Goal: Use online tool/utility: Utilize a website feature to perform a specific function

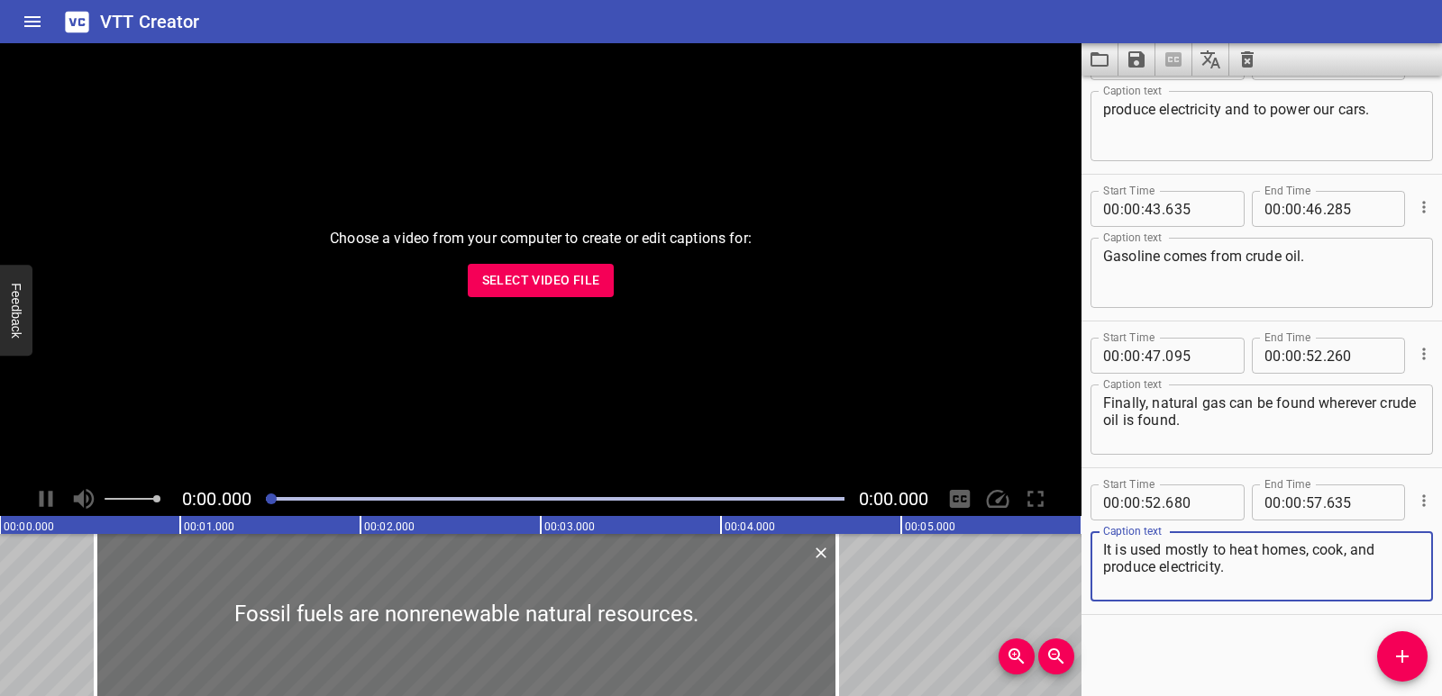
scroll to position [1283, 0]
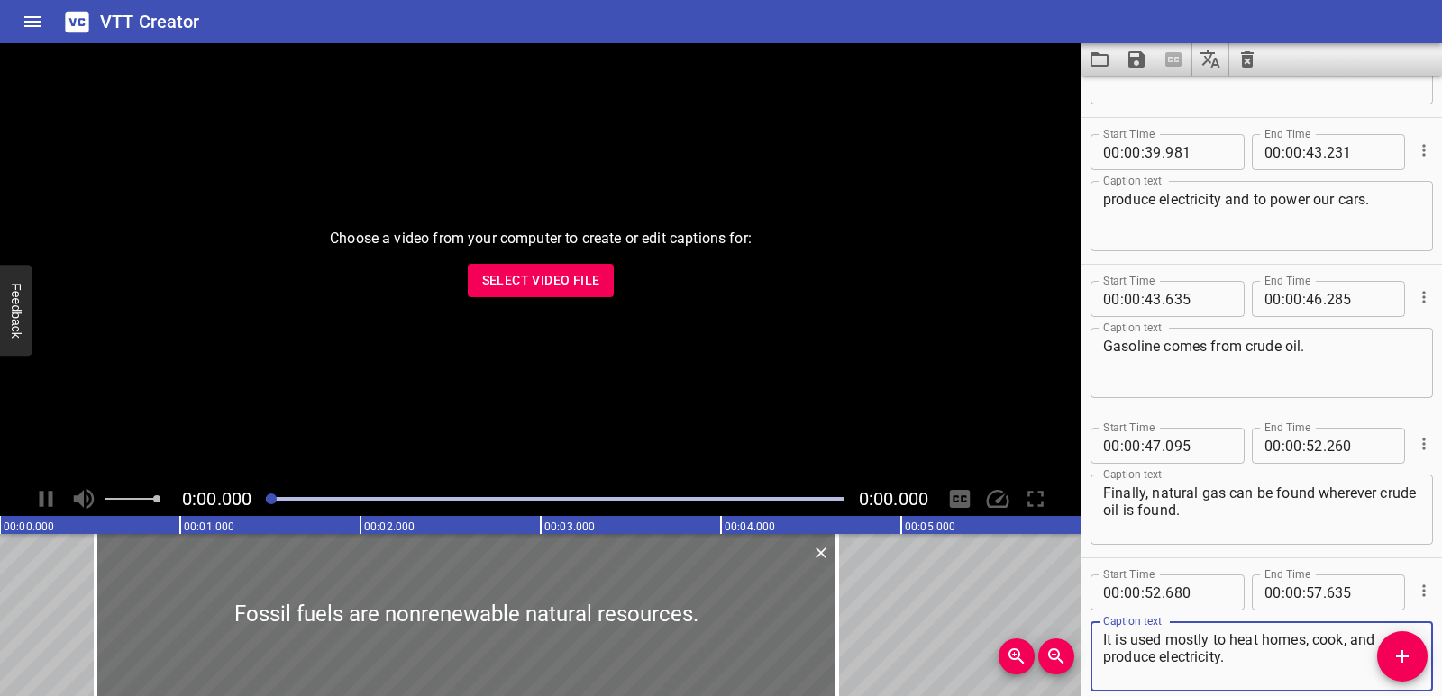
click at [551, 294] on button "Select Video File" at bounding box center [541, 280] width 147 height 33
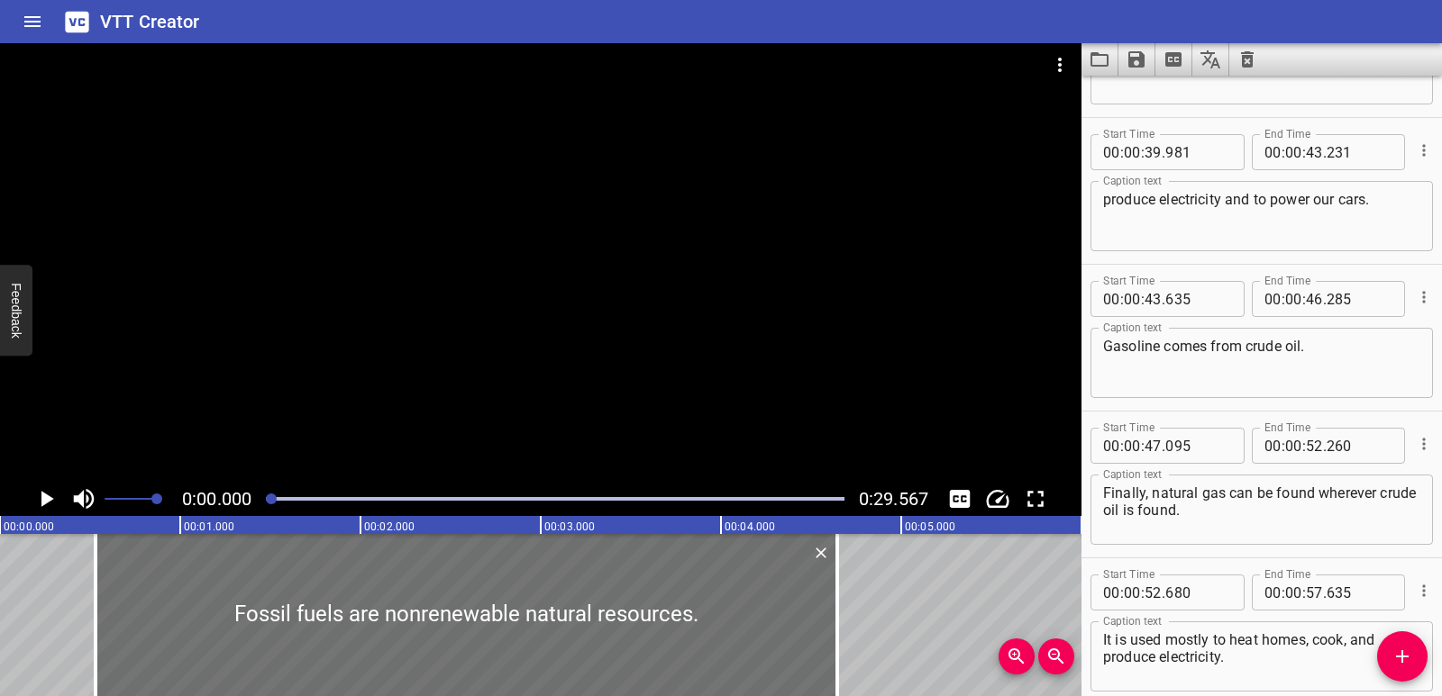
click at [1219, 62] on icon "Translate captions" at bounding box center [1210, 60] width 22 height 22
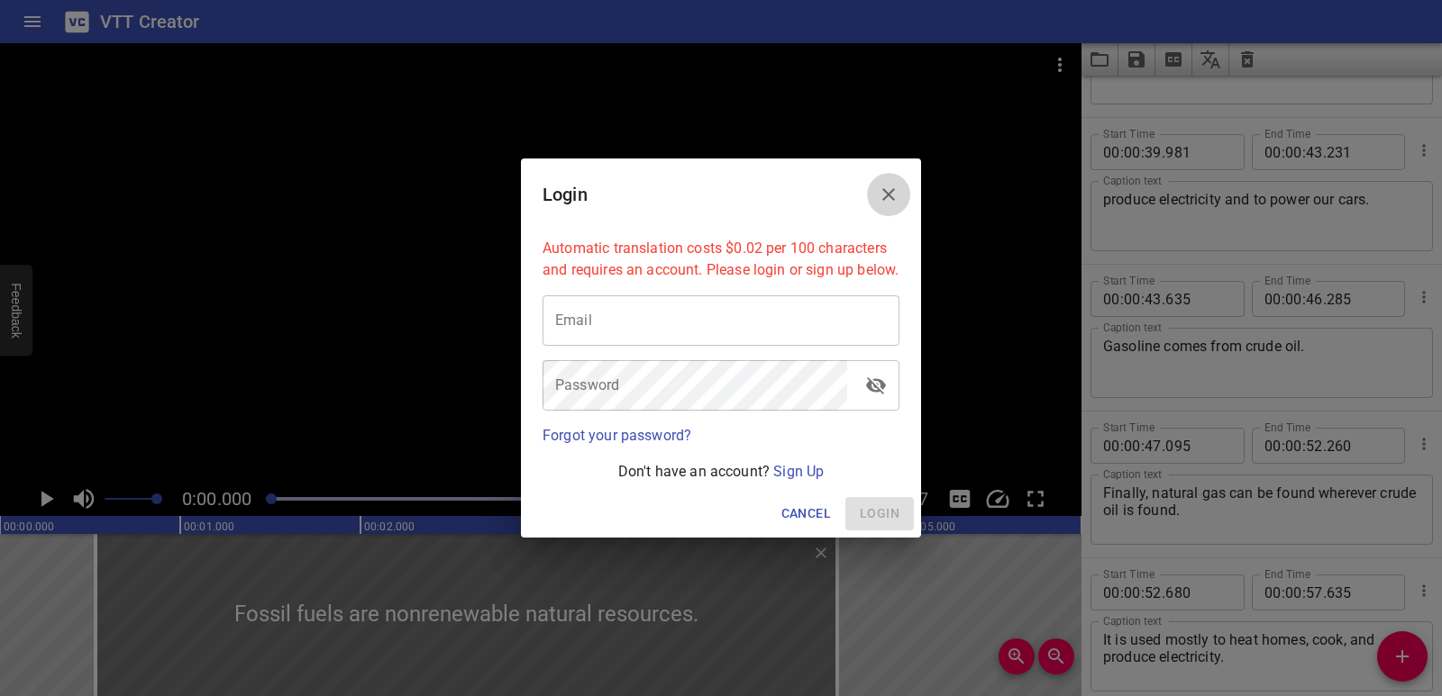
click at [900, 187] on button "Close" at bounding box center [888, 194] width 43 height 43
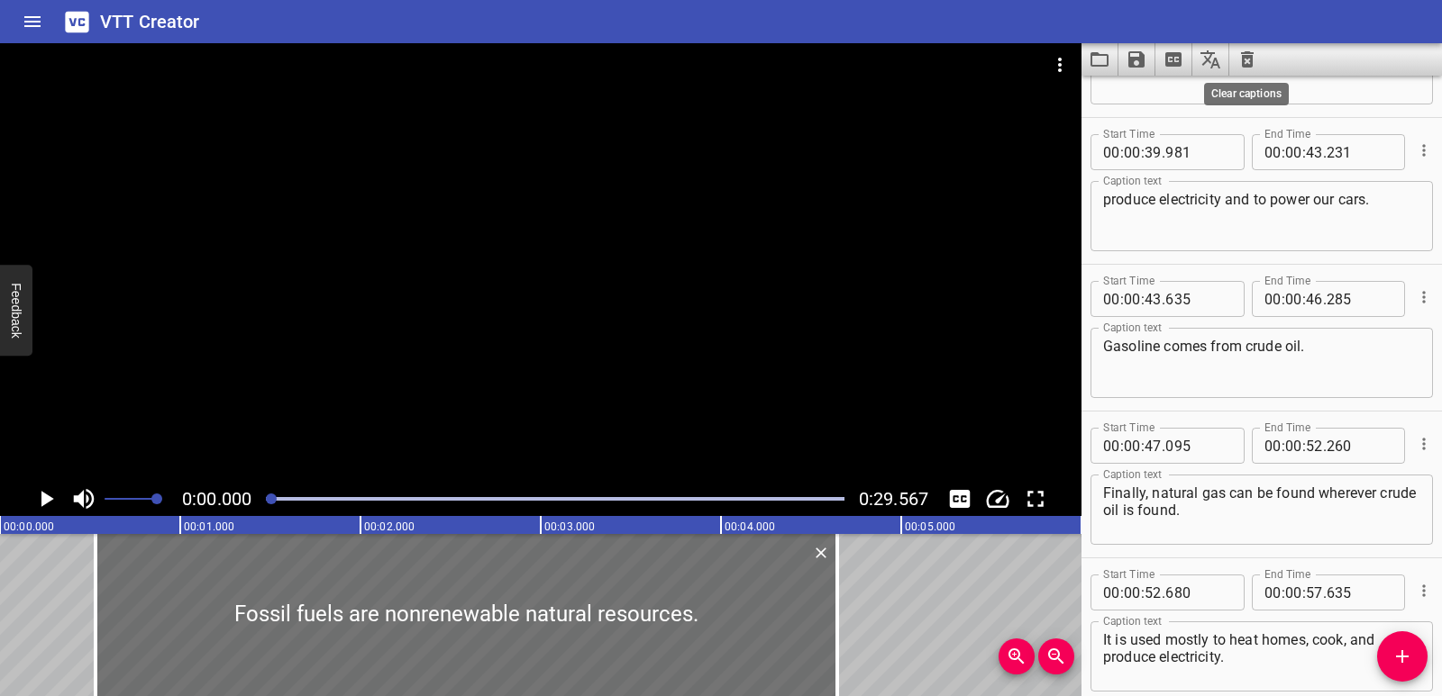
click at [1257, 61] on icon "Clear captions" at bounding box center [1247, 60] width 22 height 22
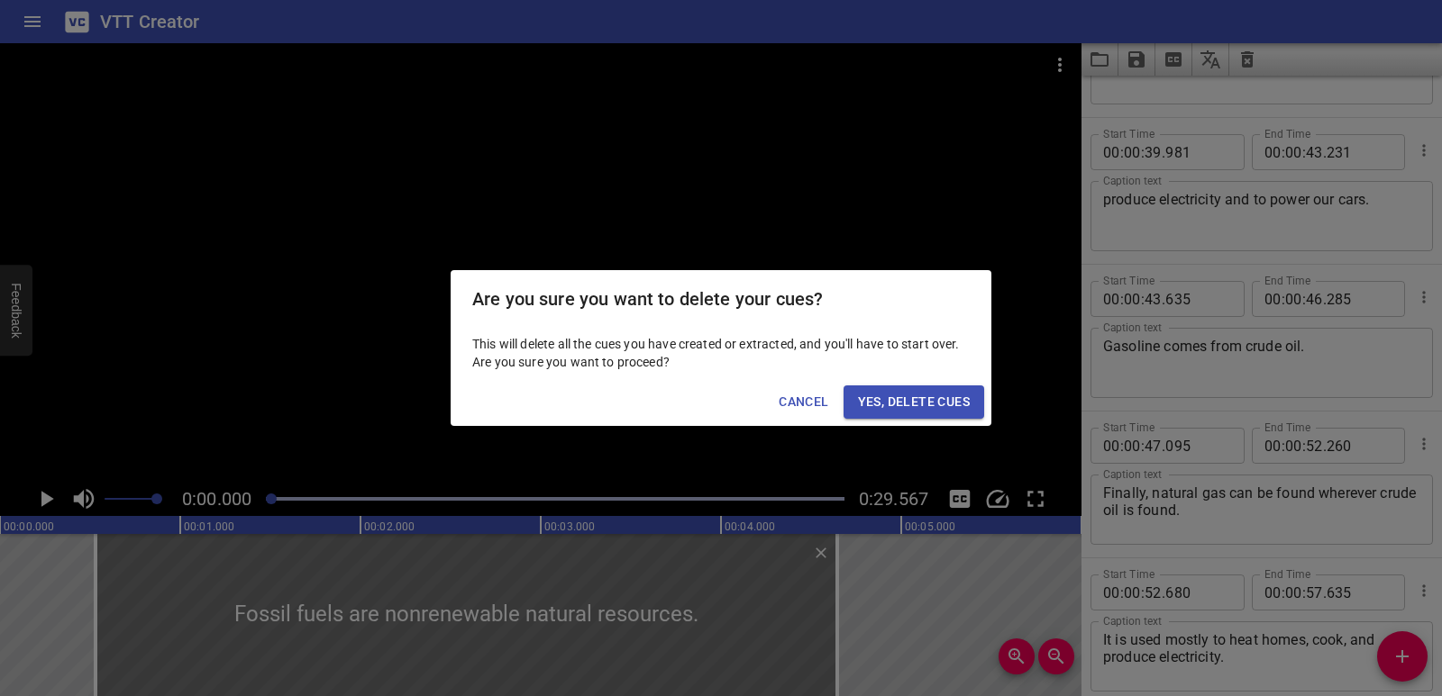
click at [951, 399] on span "Yes, Delete Cues" at bounding box center [914, 402] width 112 height 23
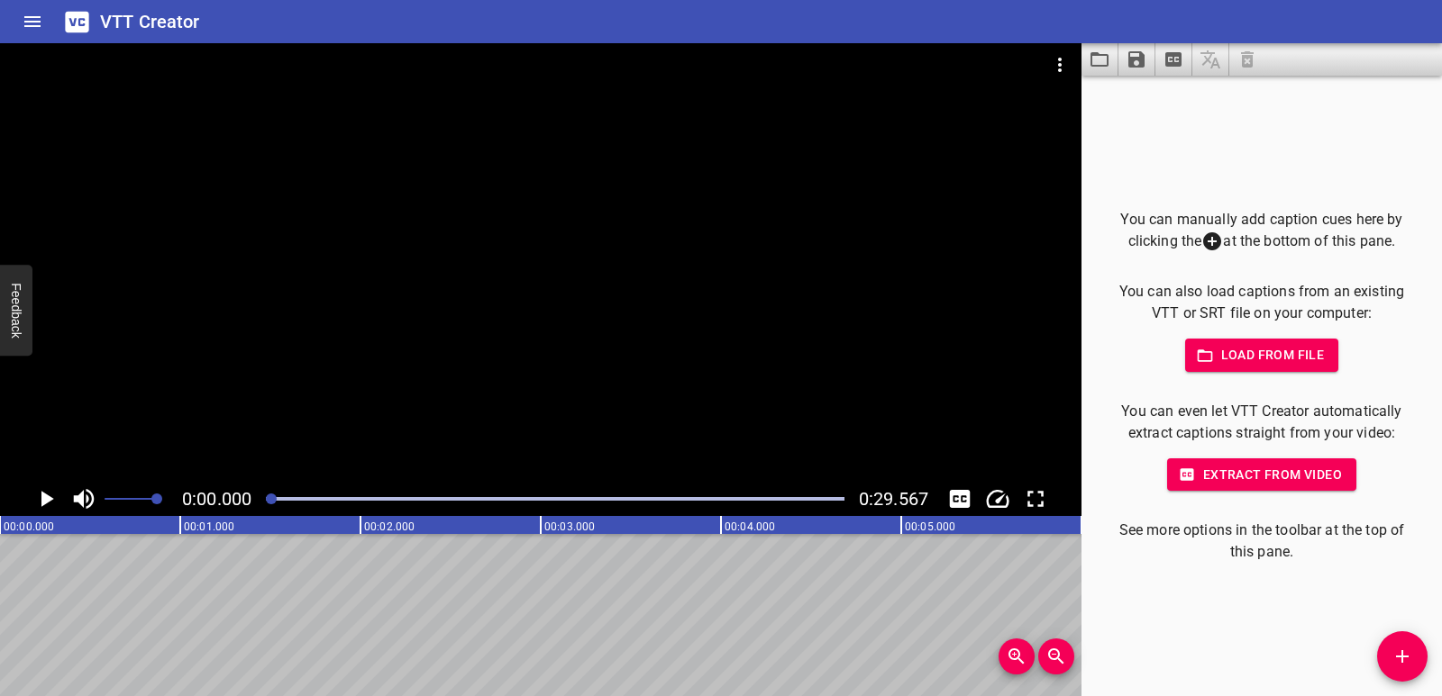
click at [1392, 655] on icon "Add Cue" at bounding box center [1402, 657] width 22 height 22
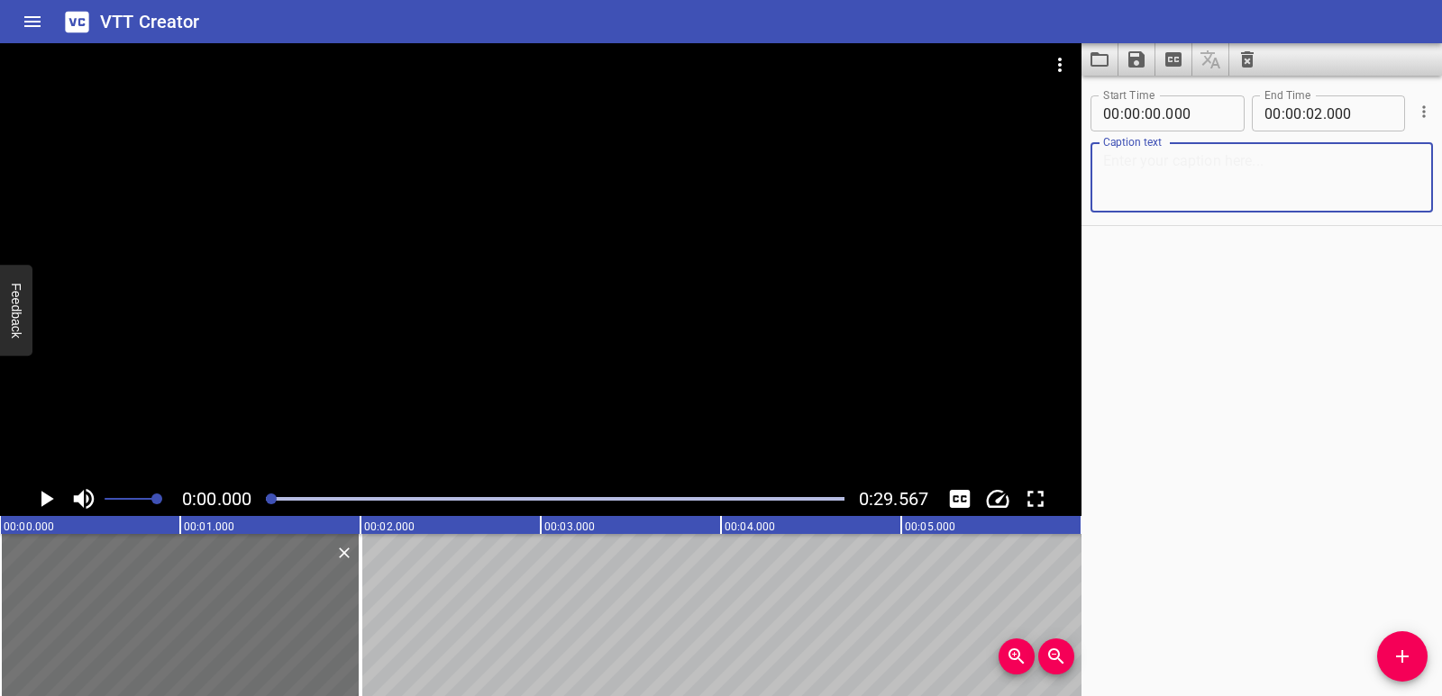
paste textarea "Multiply Two 2-Digit Factors"
type textarea "Multiply Two 2-Digit Factors"
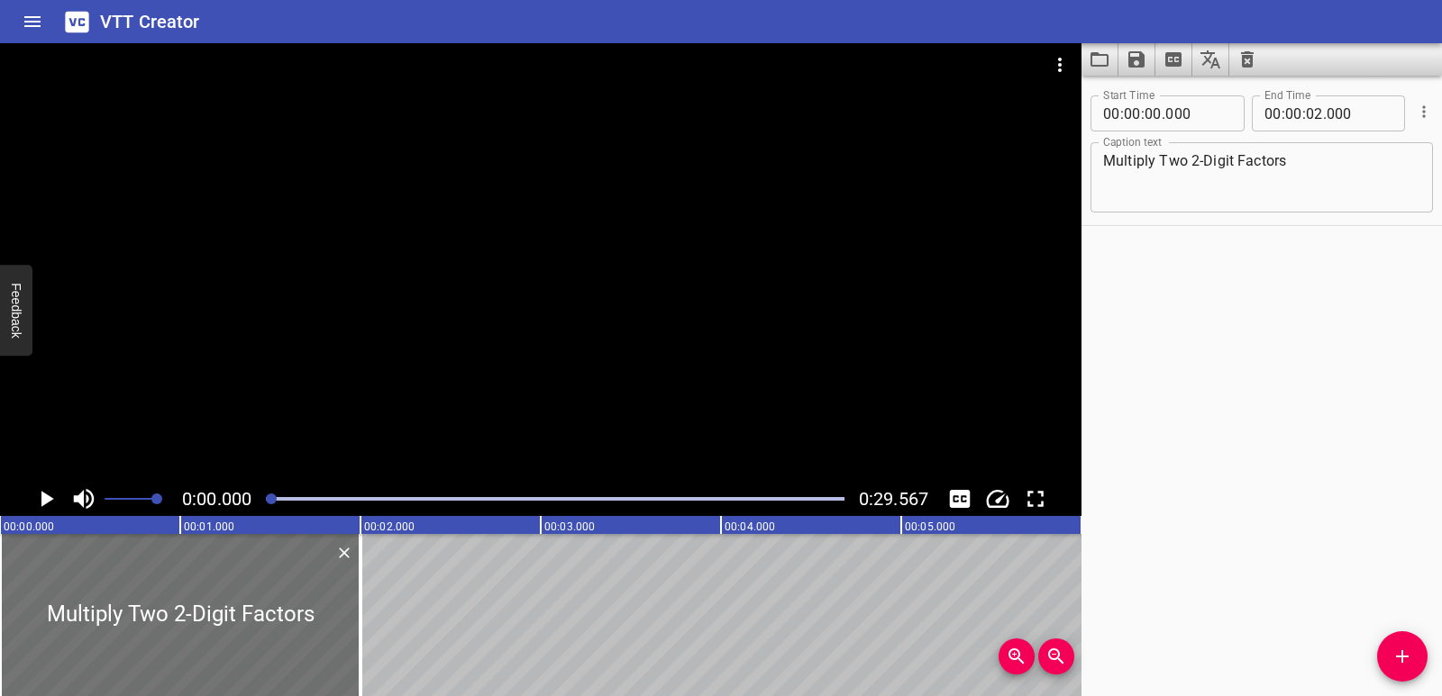
click at [655, 288] on div at bounding box center [540, 262] width 1081 height 439
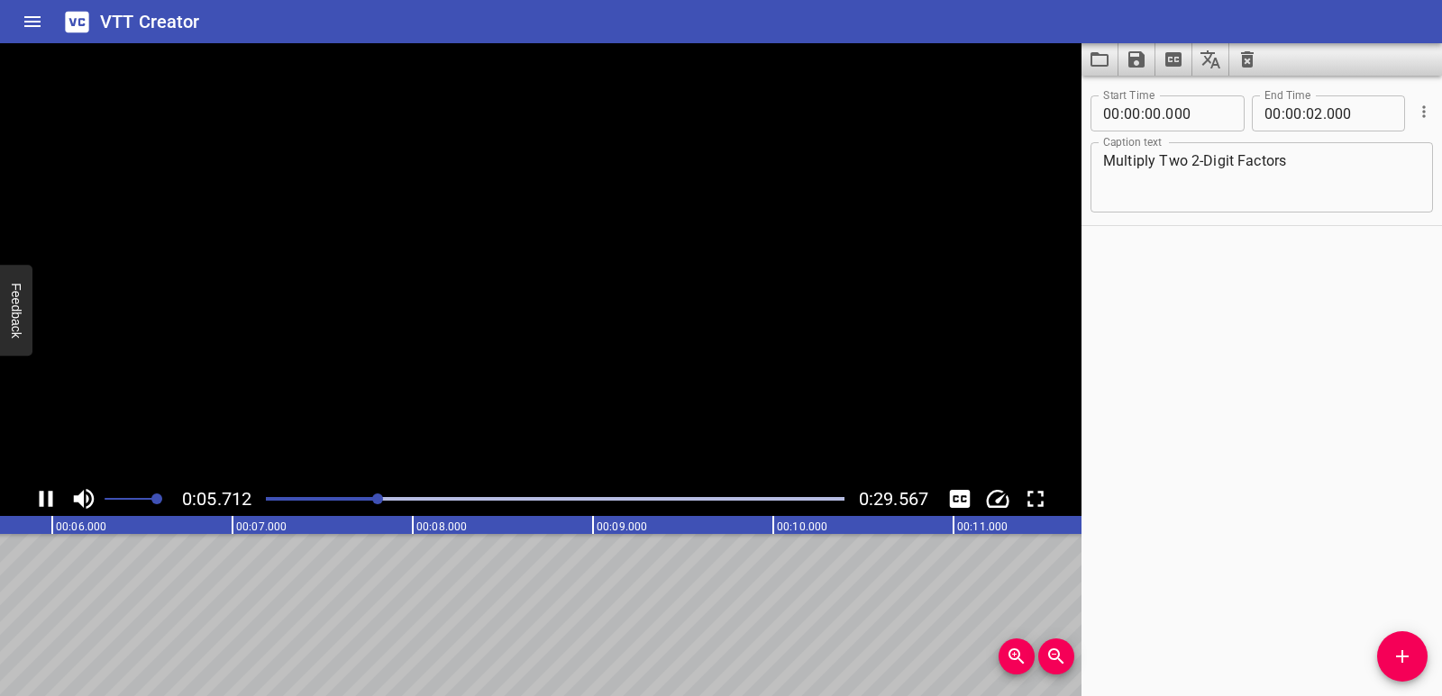
click at [50, 496] on icon "Play/Pause" at bounding box center [47, 499] width 14 height 16
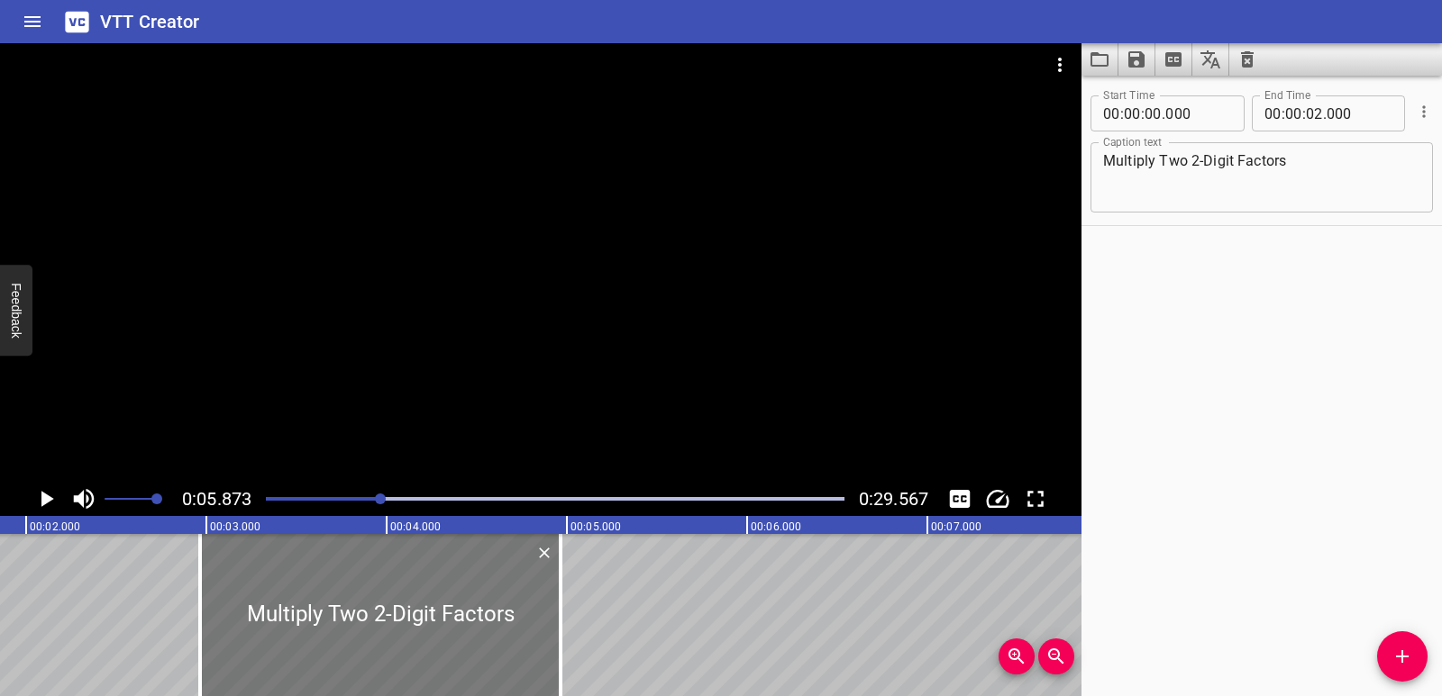
drag, startPoint x: 0, startPoint y: 579, endPoint x: 534, endPoint y: 573, distance: 534.3
click at [534, 573] on div at bounding box center [380, 615] width 360 height 162
type input "02"
type input "965"
type input "04"
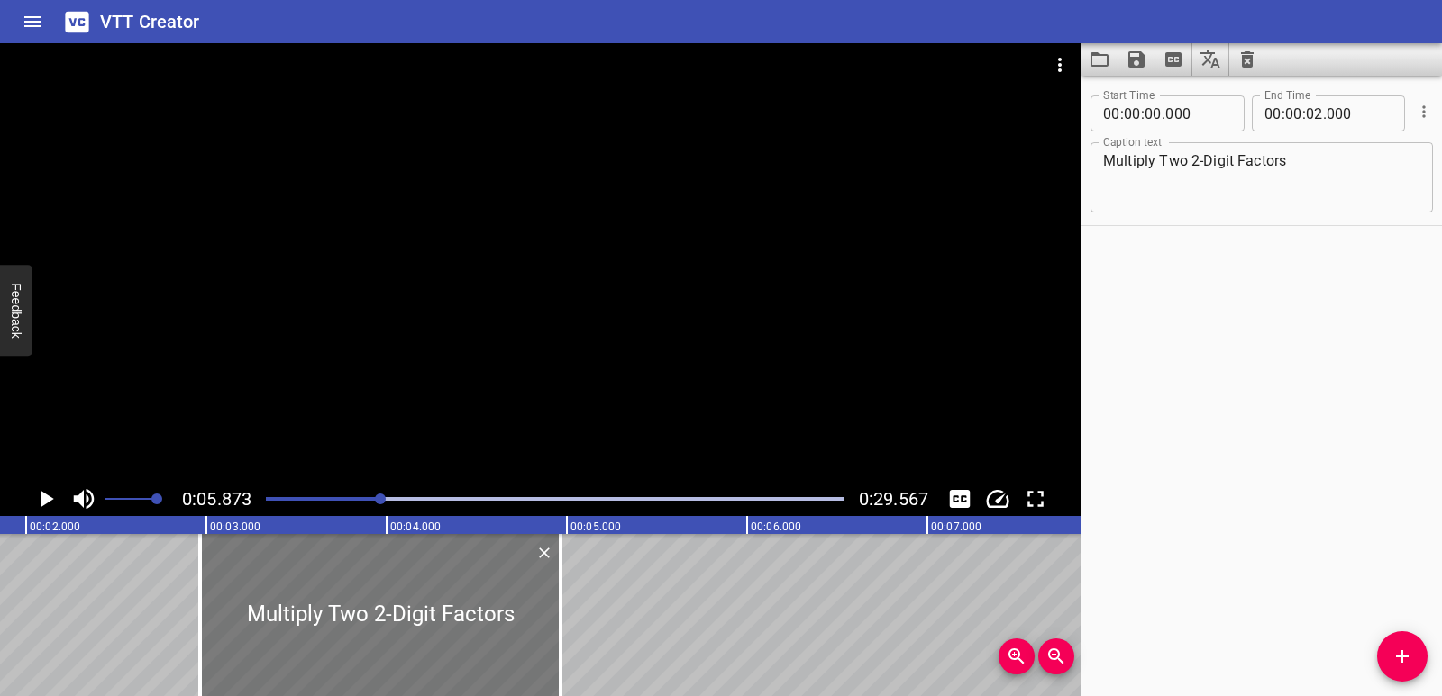
type input "965"
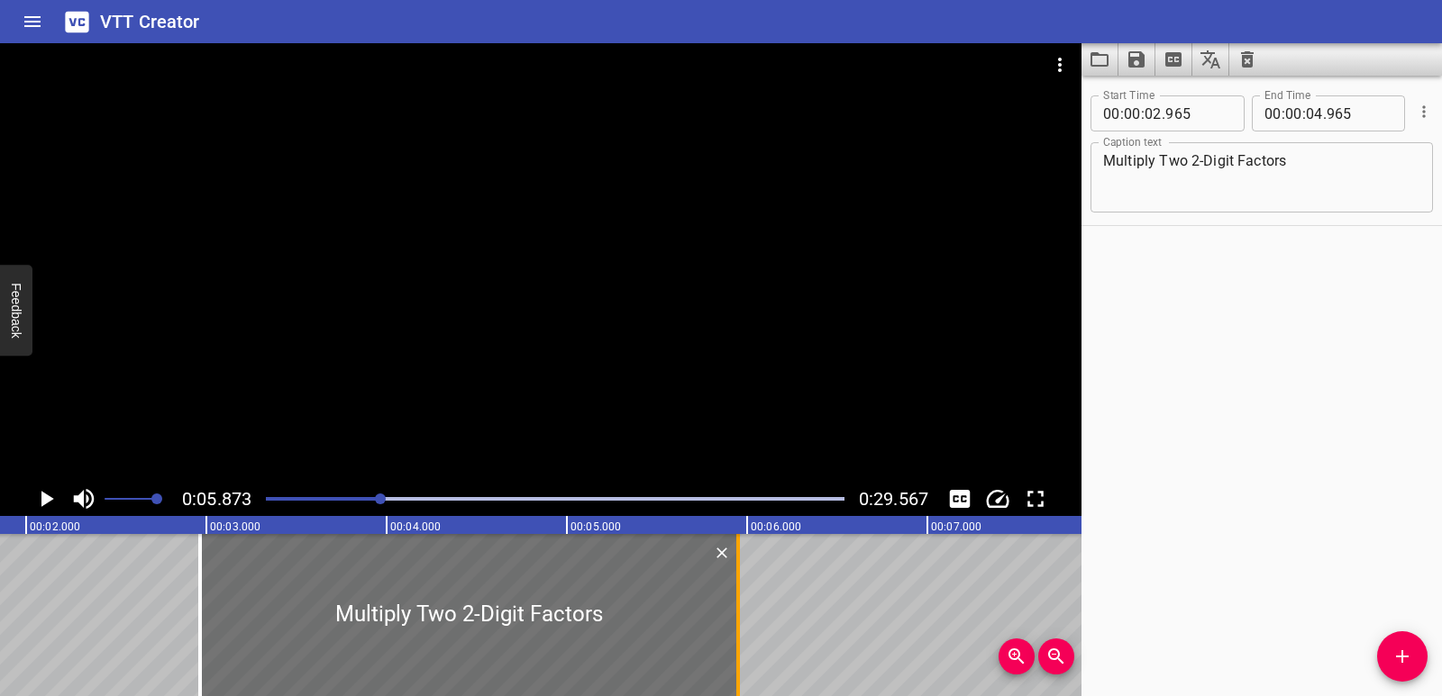
drag, startPoint x: 563, startPoint y: 618, endPoint x: 740, endPoint y: 610, distance: 176.8
click at [741, 610] on div at bounding box center [738, 615] width 18 height 162
type input "05"
type input "950"
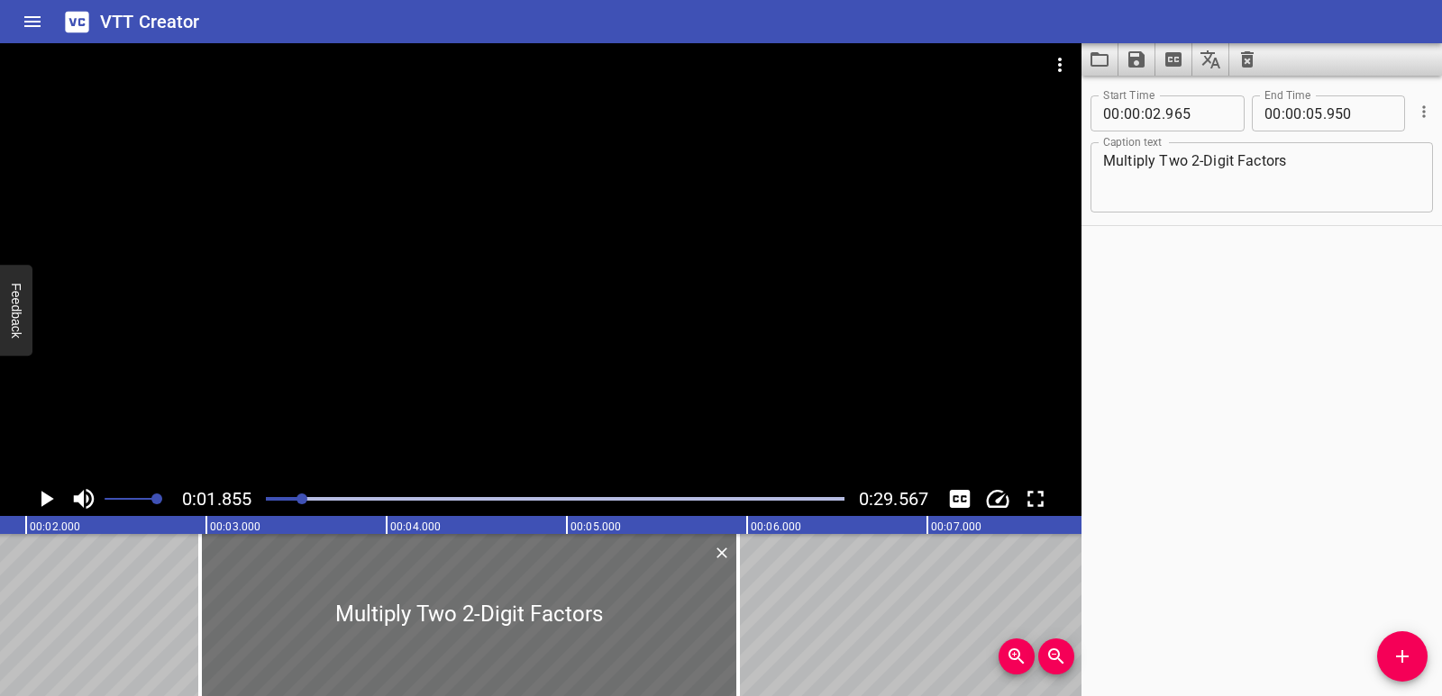
click at [43, 497] on icon "Play/Pause" at bounding box center [47, 499] width 13 height 16
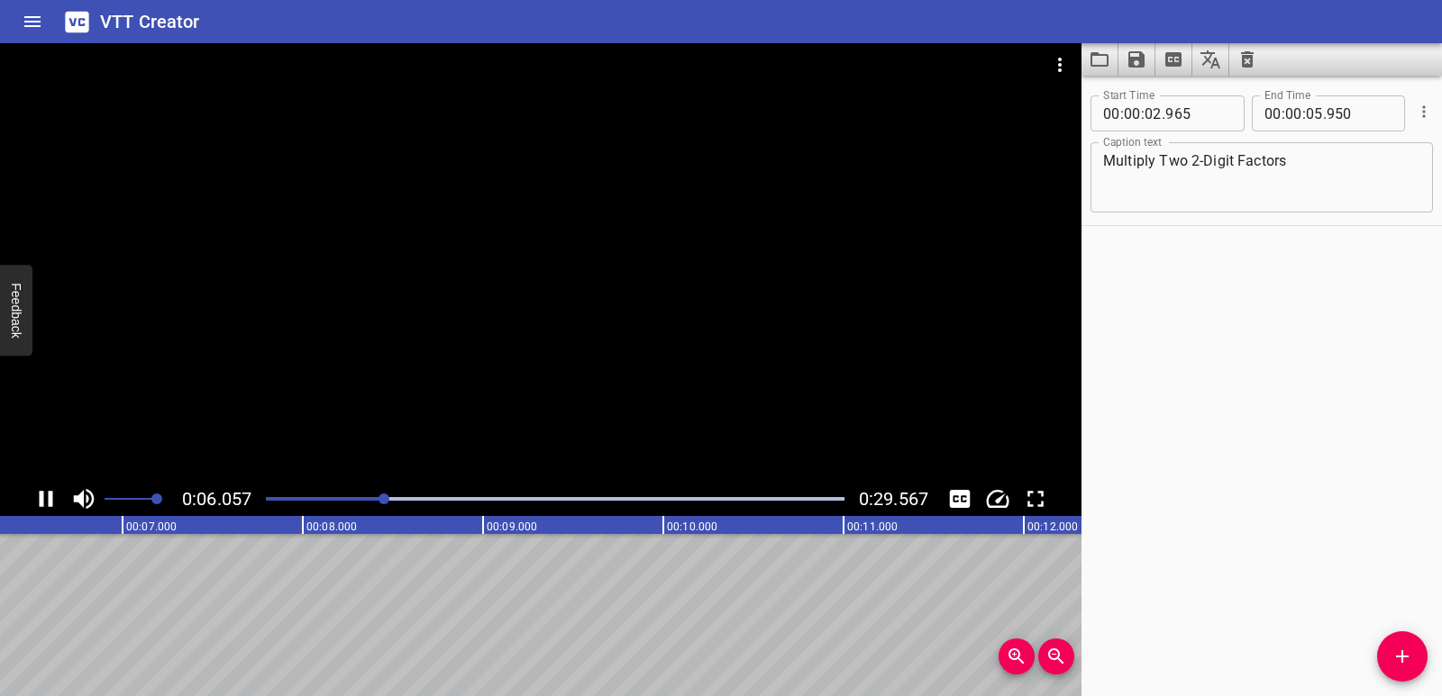
click at [44, 499] on icon "Play/Pause" at bounding box center [45, 499] width 27 height 27
click at [35, 499] on icon "Play/Pause" at bounding box center [45, 499] width 27 height 27
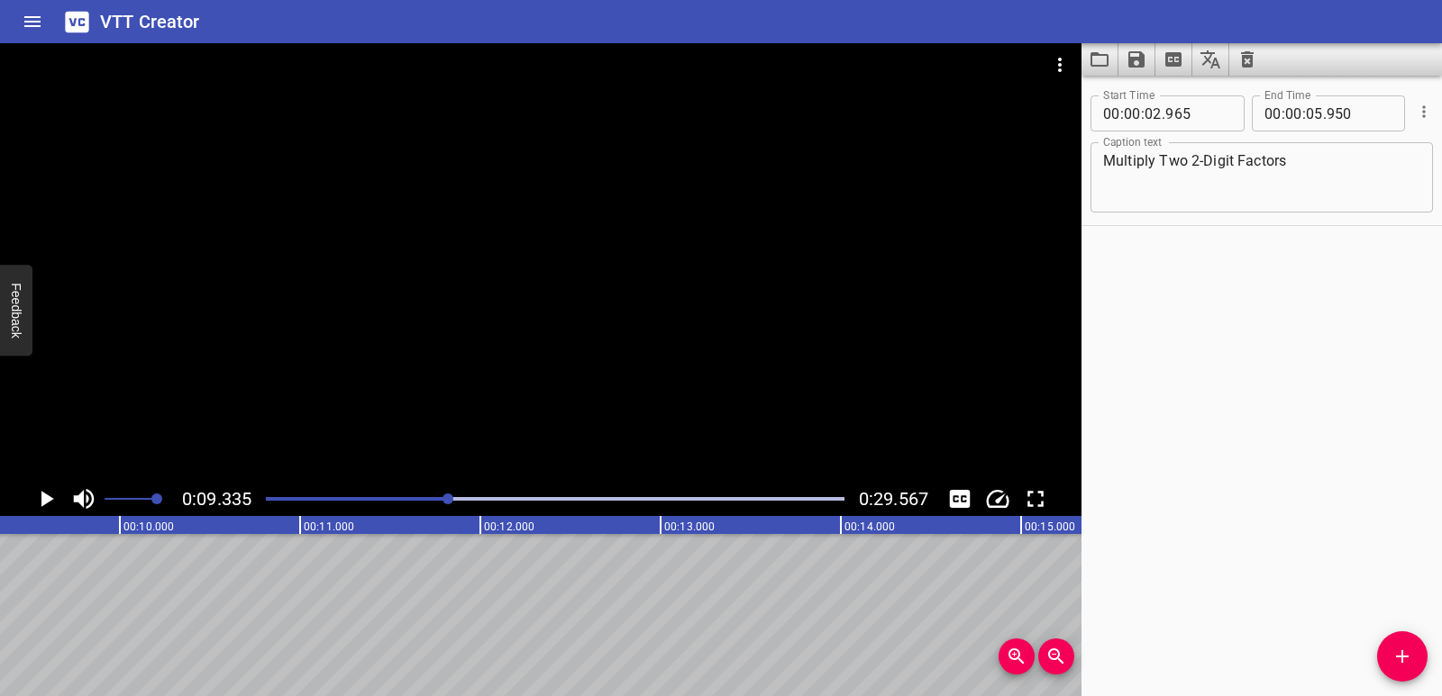
click at [1400, 656] on icon "Add Cue" at bounding box center [1402, 657] width 13 height 13
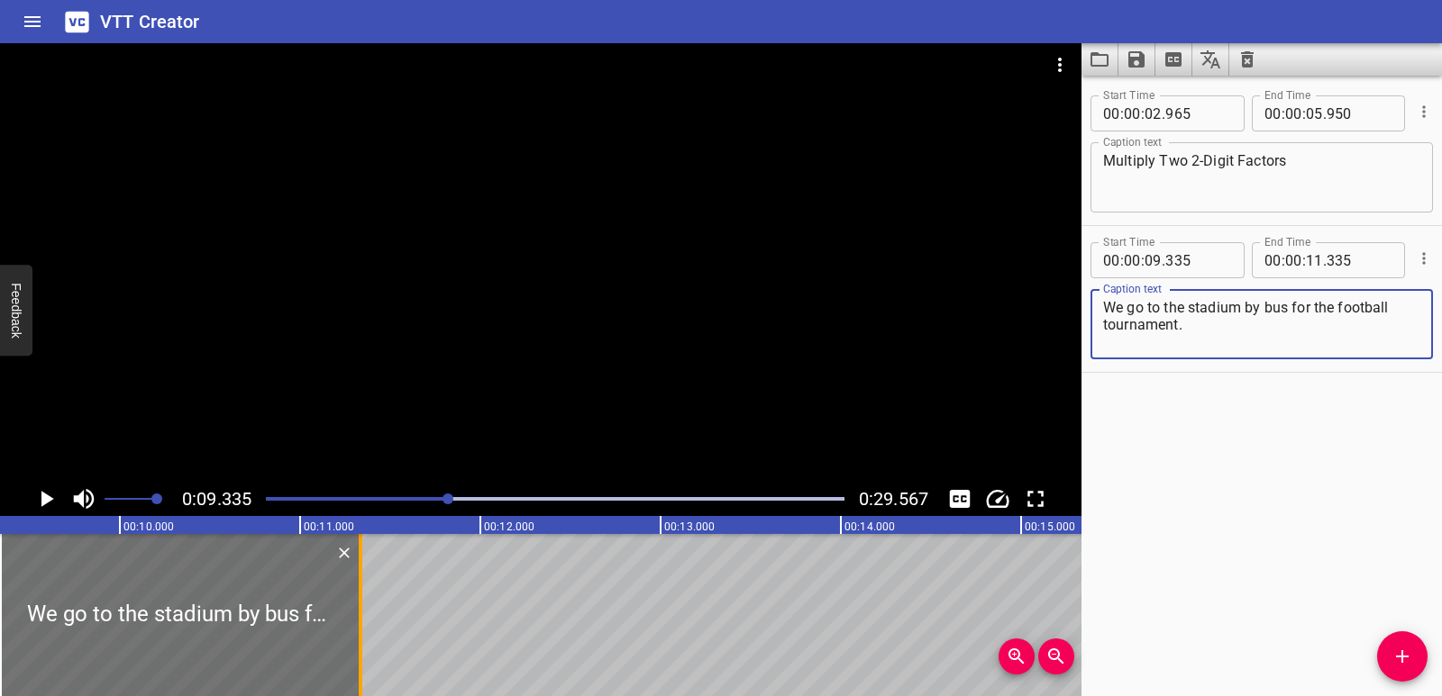
type textarea "We go to the stadium by bus for the football tournament."
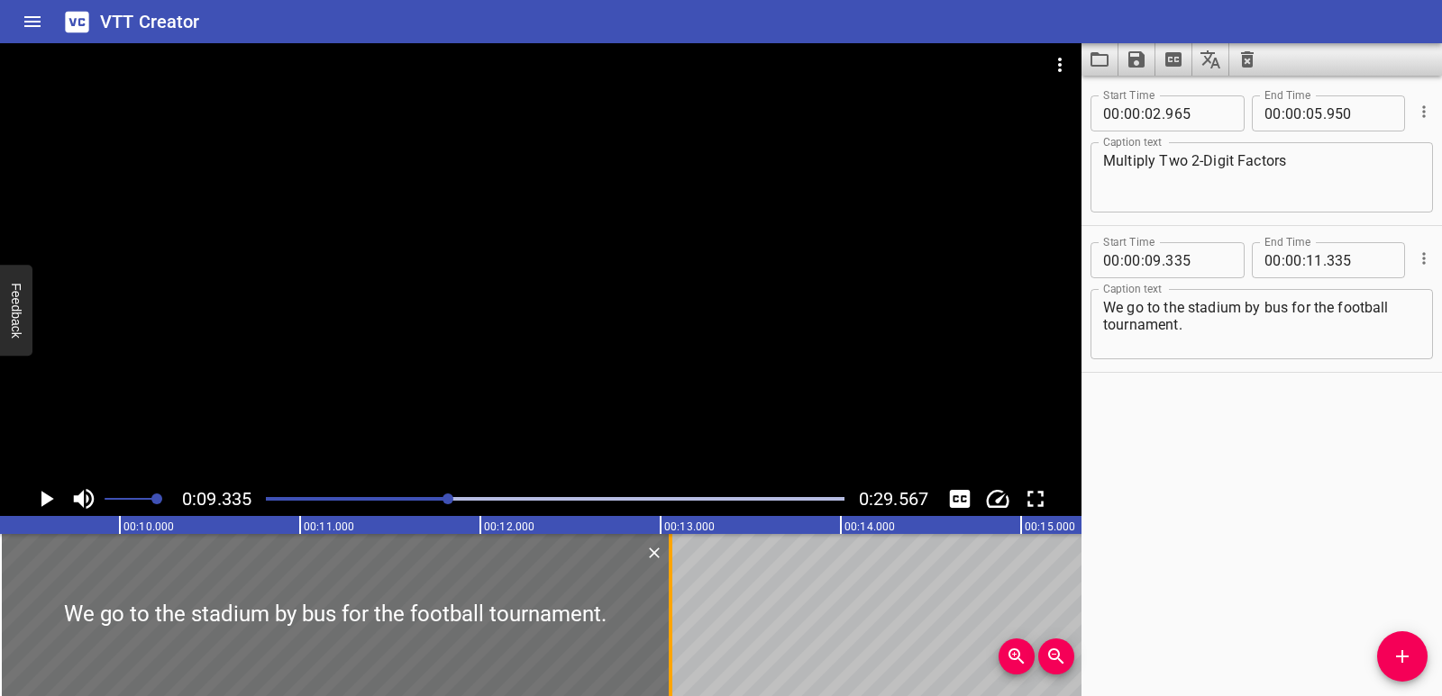
drag, startPoint x: 360, startPoint y: 624, endPoint x: 667, endPoint y: 624, distance: 306.3
click at [667, 624] on div at bounding box center [670, 615] width 18 height 162
type input "13"
type input "055"
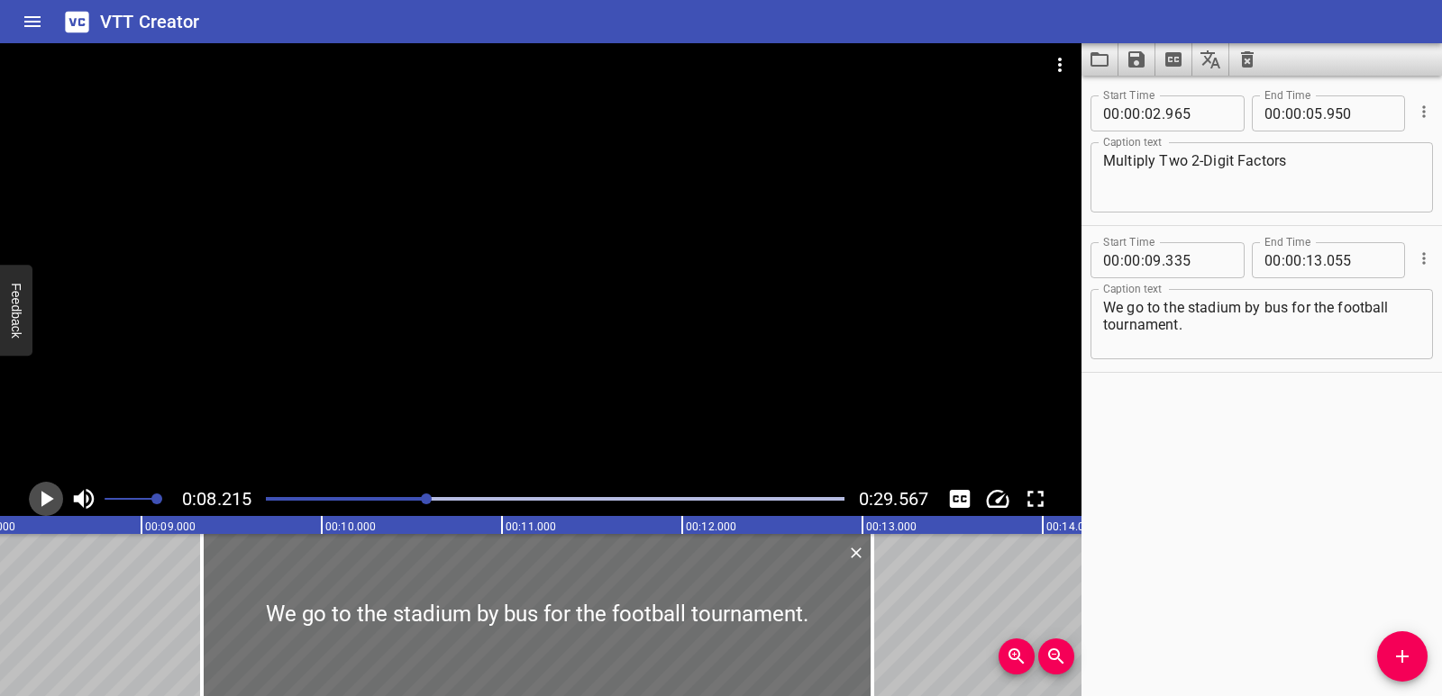
click at [39, 505] on icon "Play/Pause" at bounding box center [45, 499] width 27 height 27
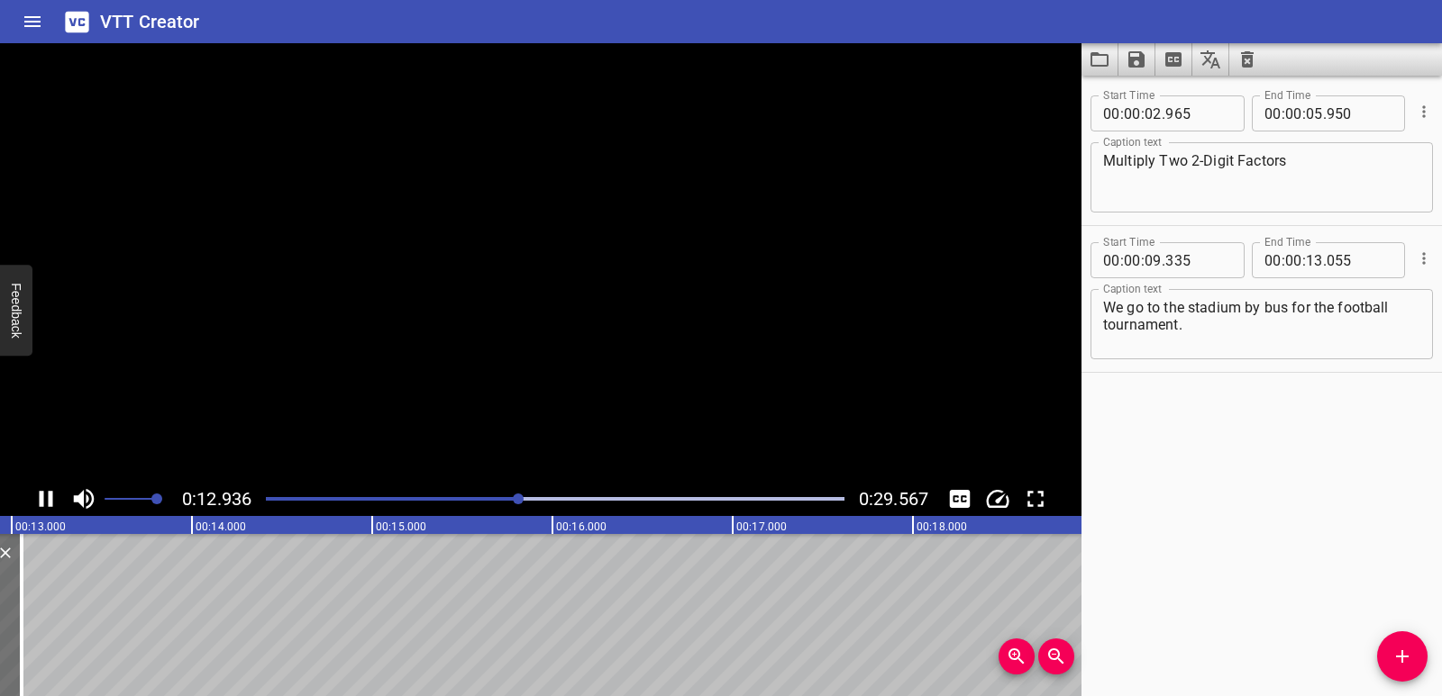
click at [39, 504] on icon "Play/Pause" at bounding box center [45, 499] width 27 height 27
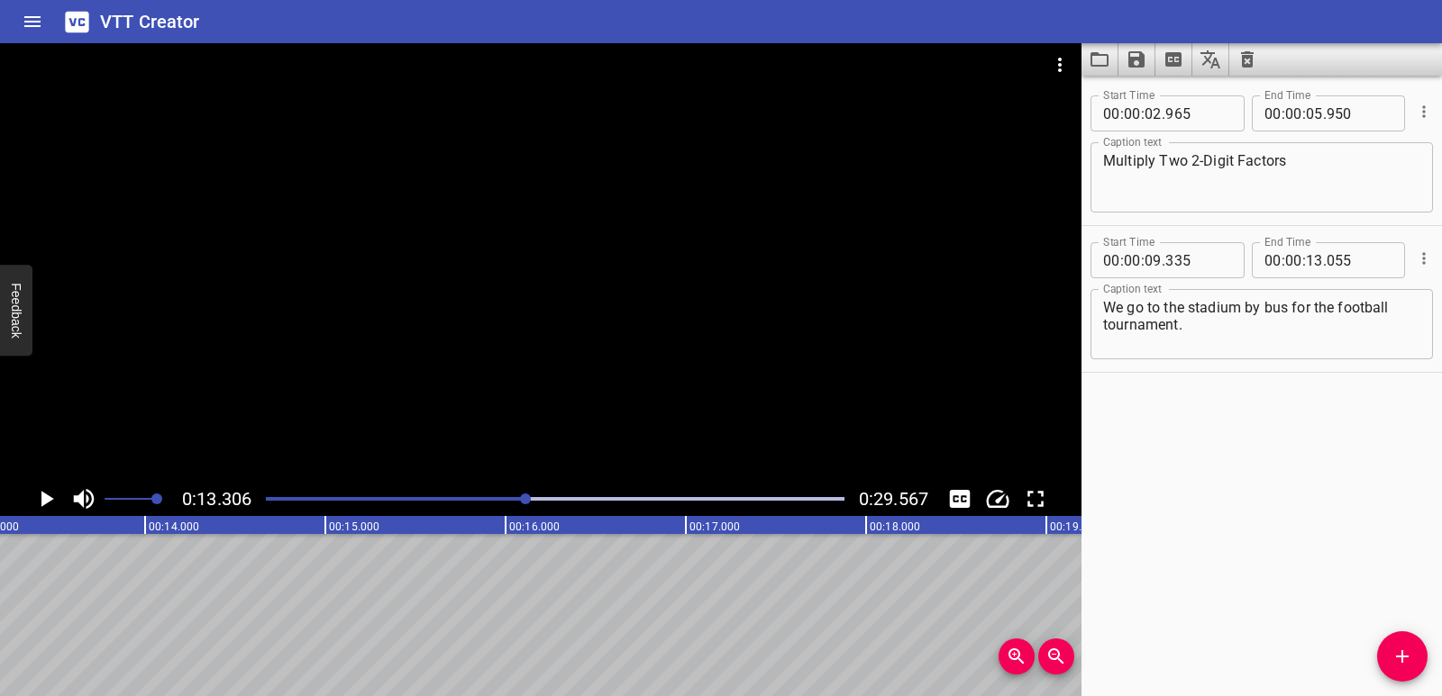
scroll to position [0, 2398]
click at [1385, 667] on span "Add Cue" at bounding box center [1402, 657] width 50 height 22
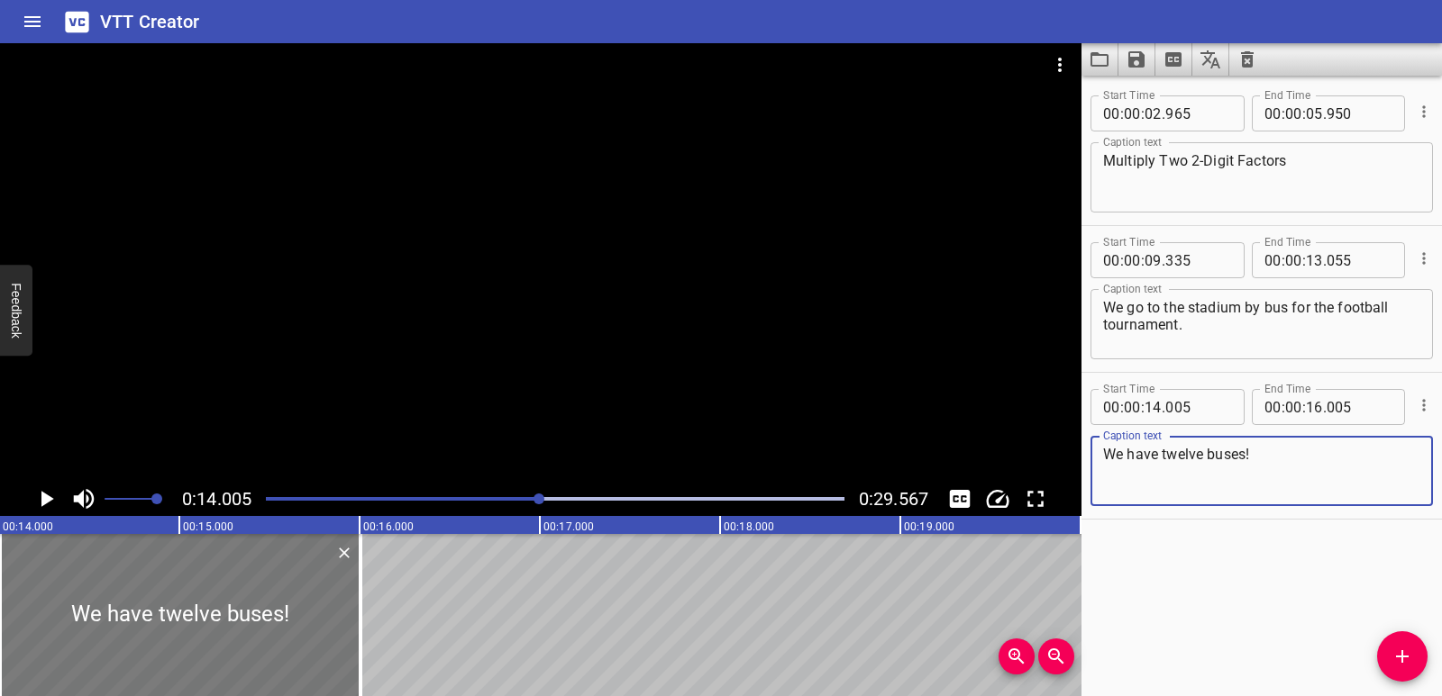
type textarea "We have twelve buses!"
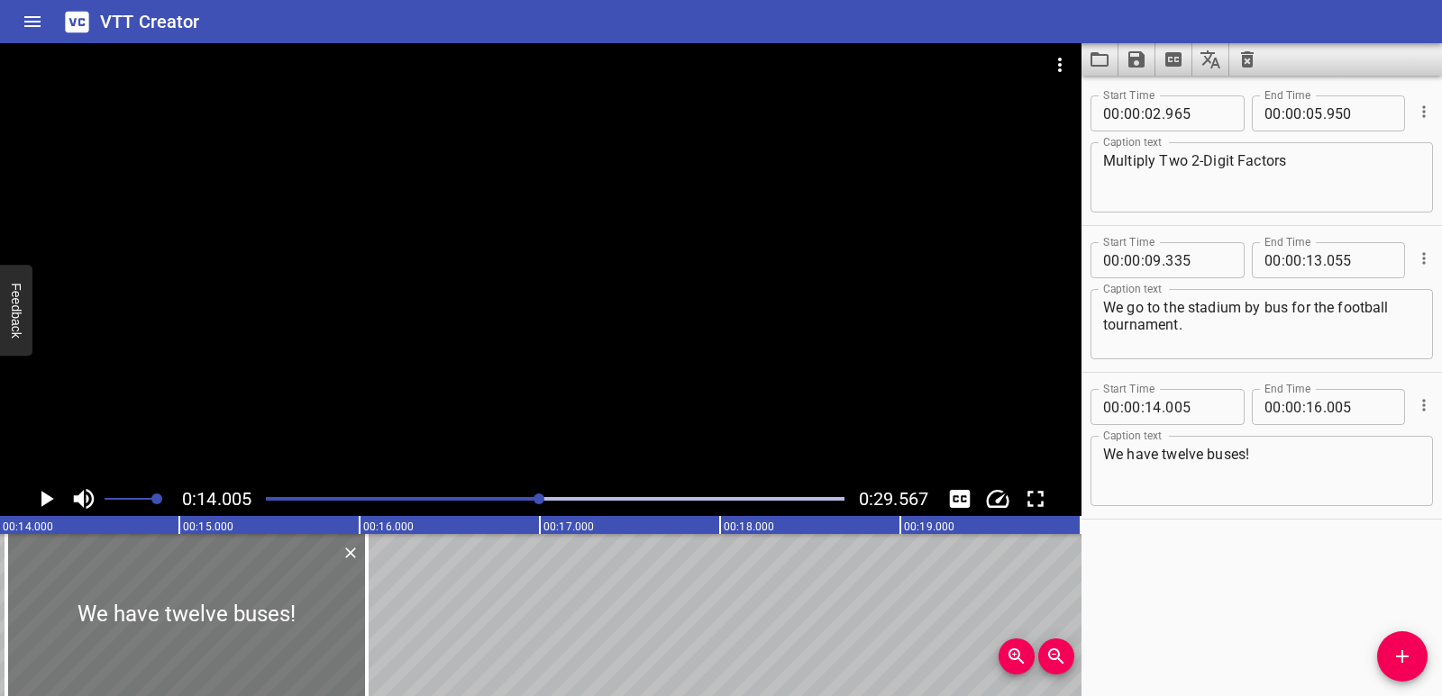
click at [241, 616] on div at bounding box center [186, 615] width 360 height 162
type input "040"
click at [45, 506] on icon "Play/Pause" at bounding box center [45, 499] width 27 height 27
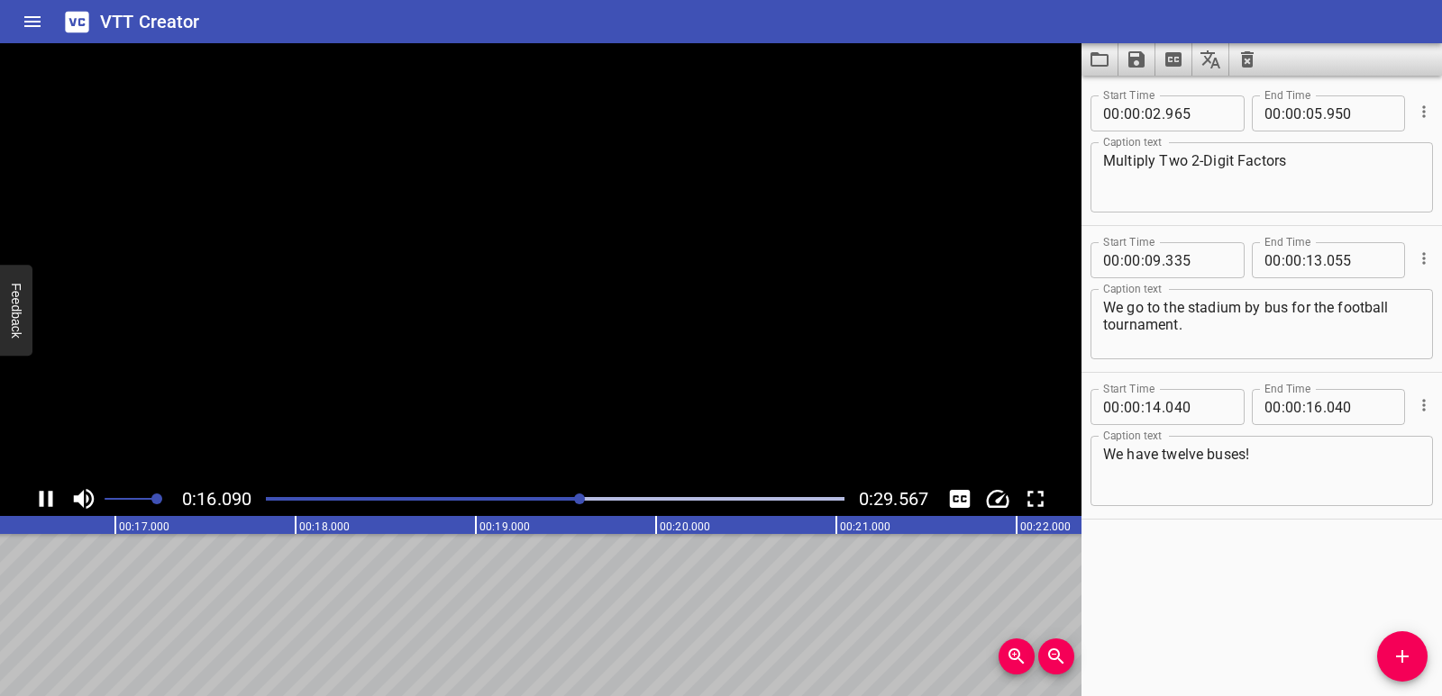
click at [45, 506] on icon "Play/Pause" at bounding box center [45, 499] width 27 height 27
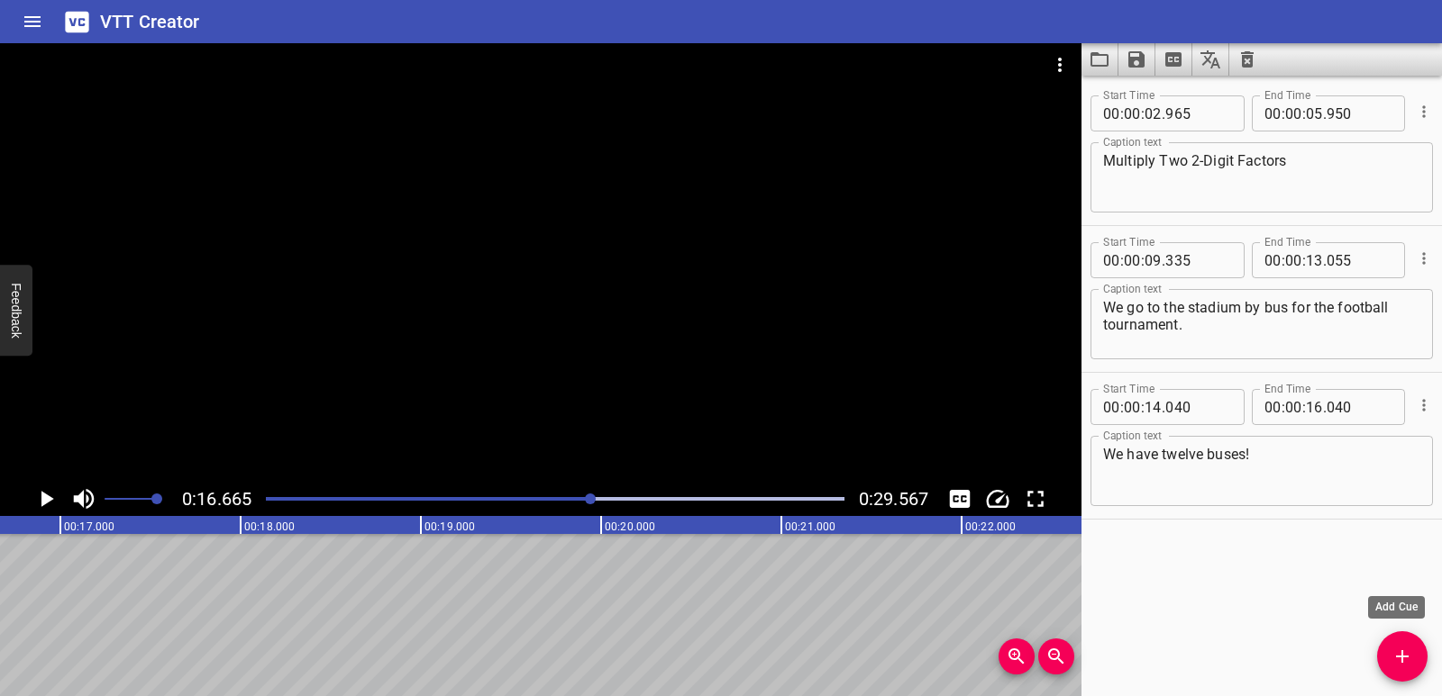
click at [1387, 651] on span "Add Cue" at bounding box center [1402, 657] width 50 height 22
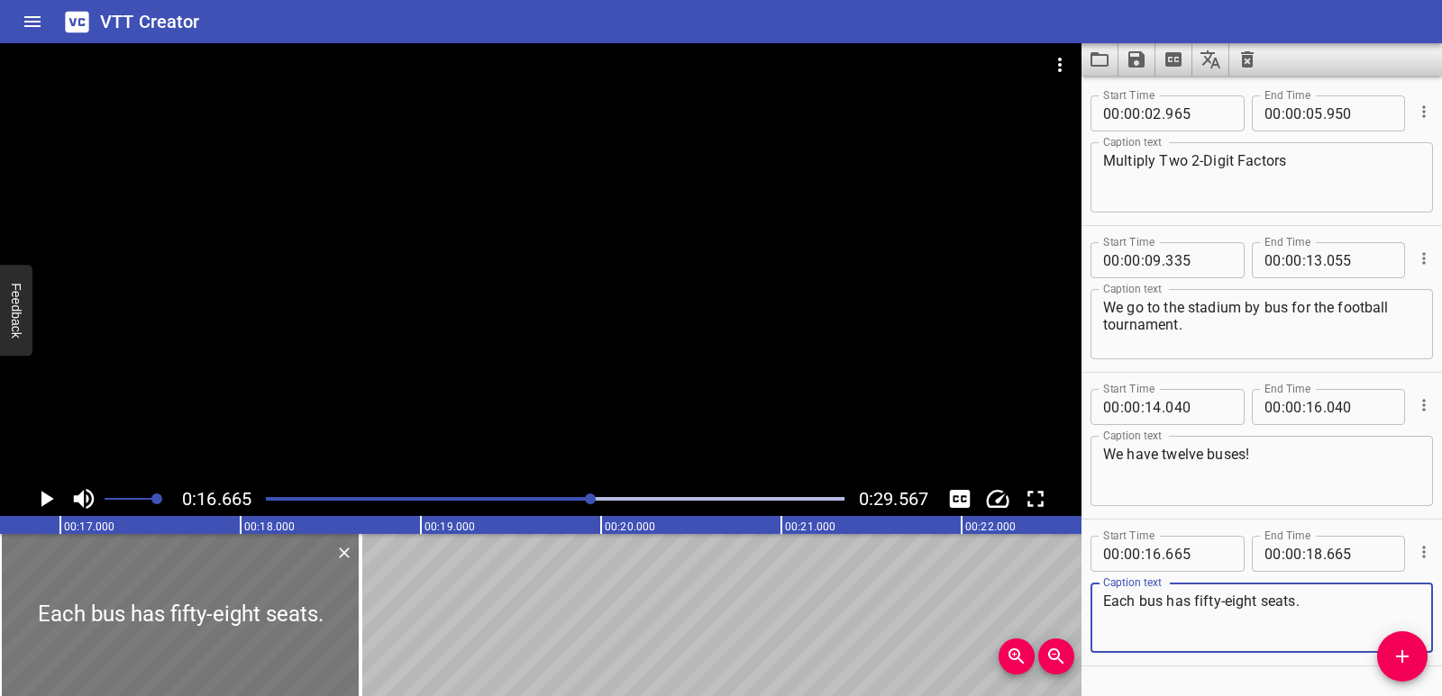
type textarea "Each bus has fifty-eight seats."
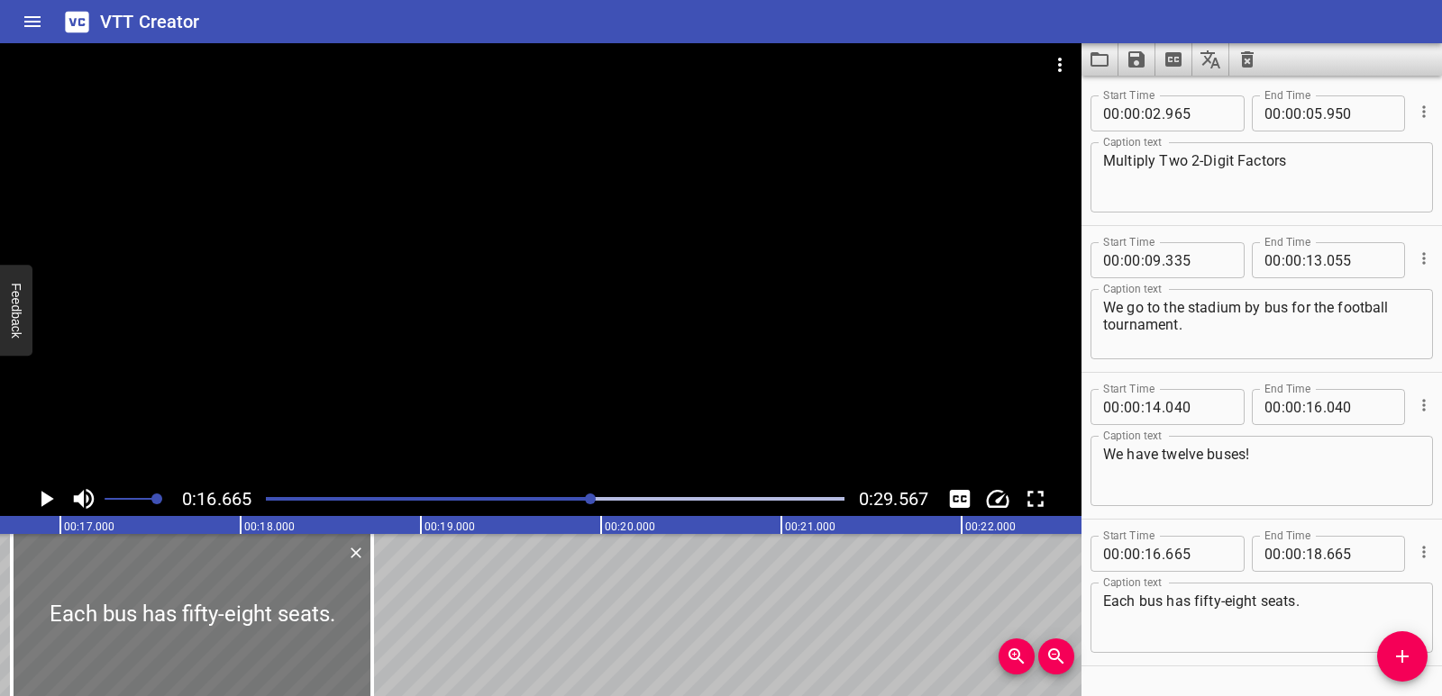
drag, startPoint x: 348, startPoint y: 605, endPoint x: 359, endPoint y: 614, distance: 15.3
click at [359, 614] on div at bounding box center [192, 615] width 360 height 162
type input "730"
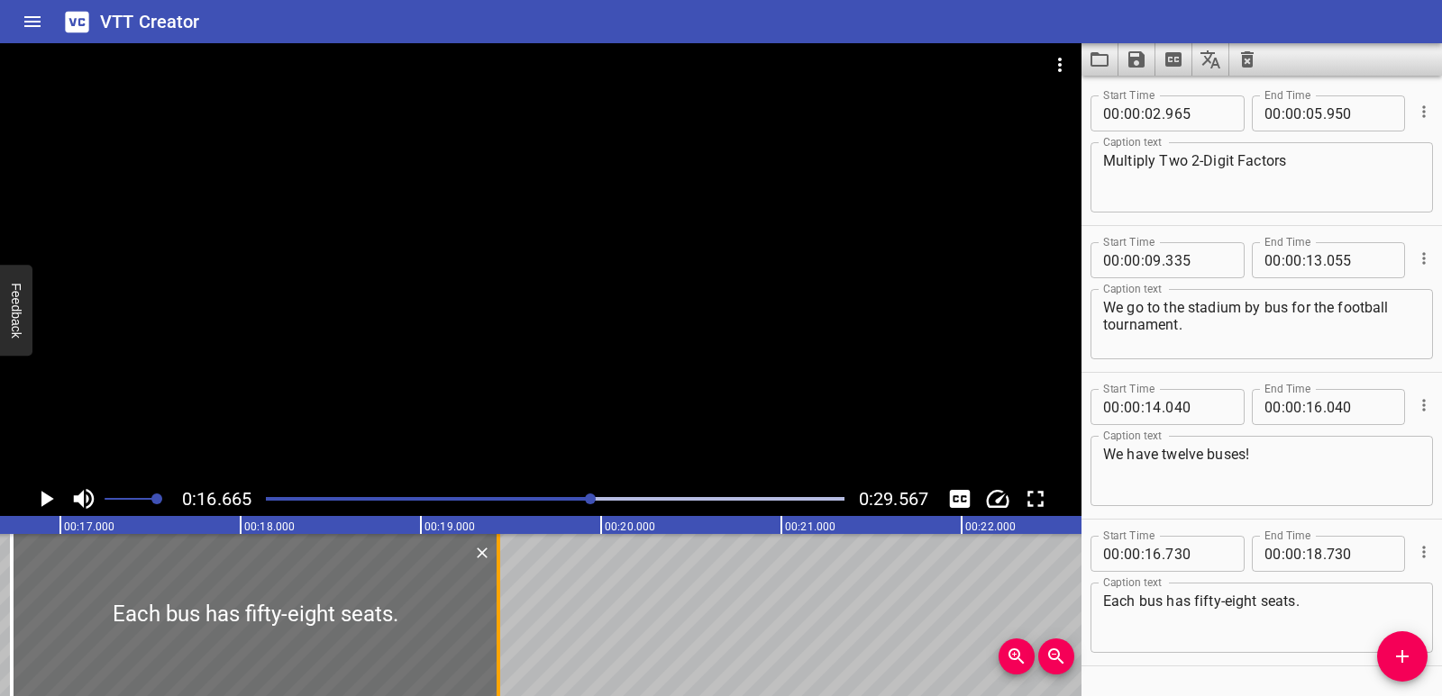
drag, startPoint x: 379, startPoint y: 622, endPoint x: 505, endPoint y: 619, distance: 126.2
click at [505, 619] on div at bounding box center [498, 615] width 18 height 162
type input "19"
type input "430"
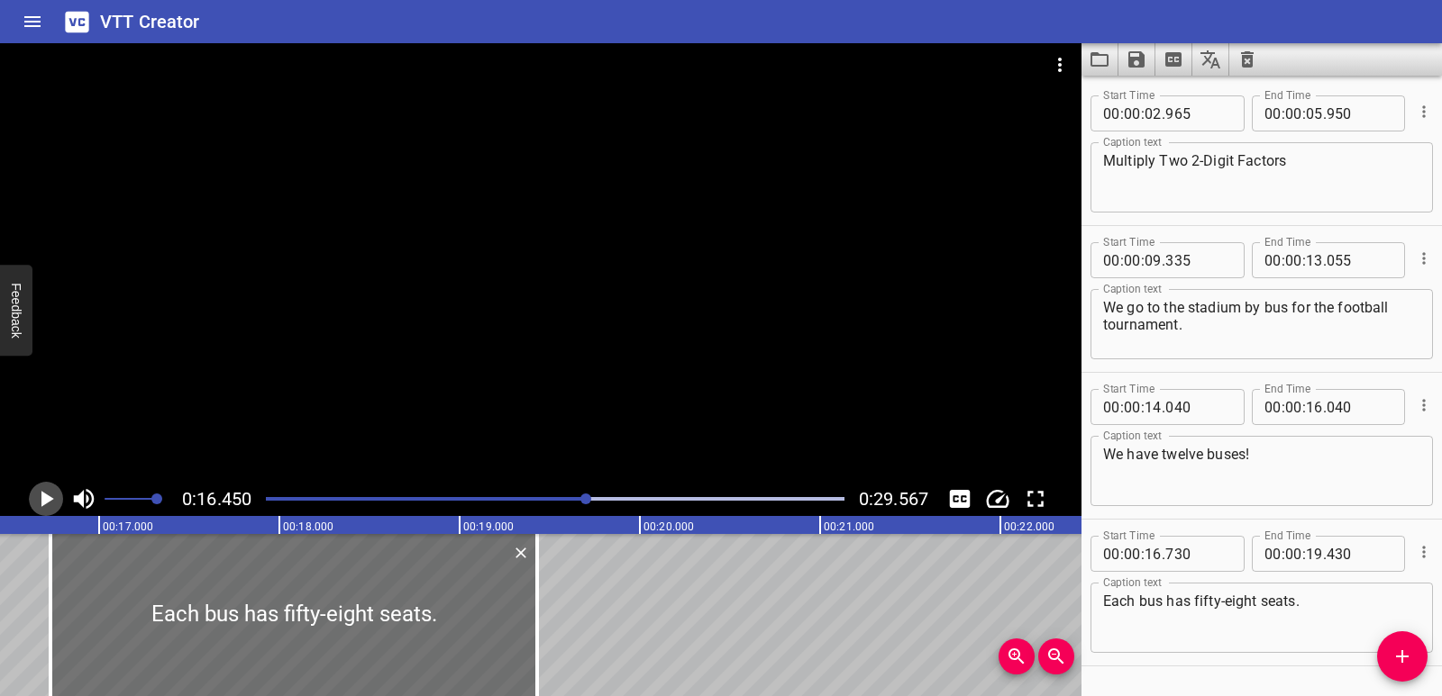
click at [46, 489] on icon "Play/Pause" at bounding box center [45, 499] width 27 height 27
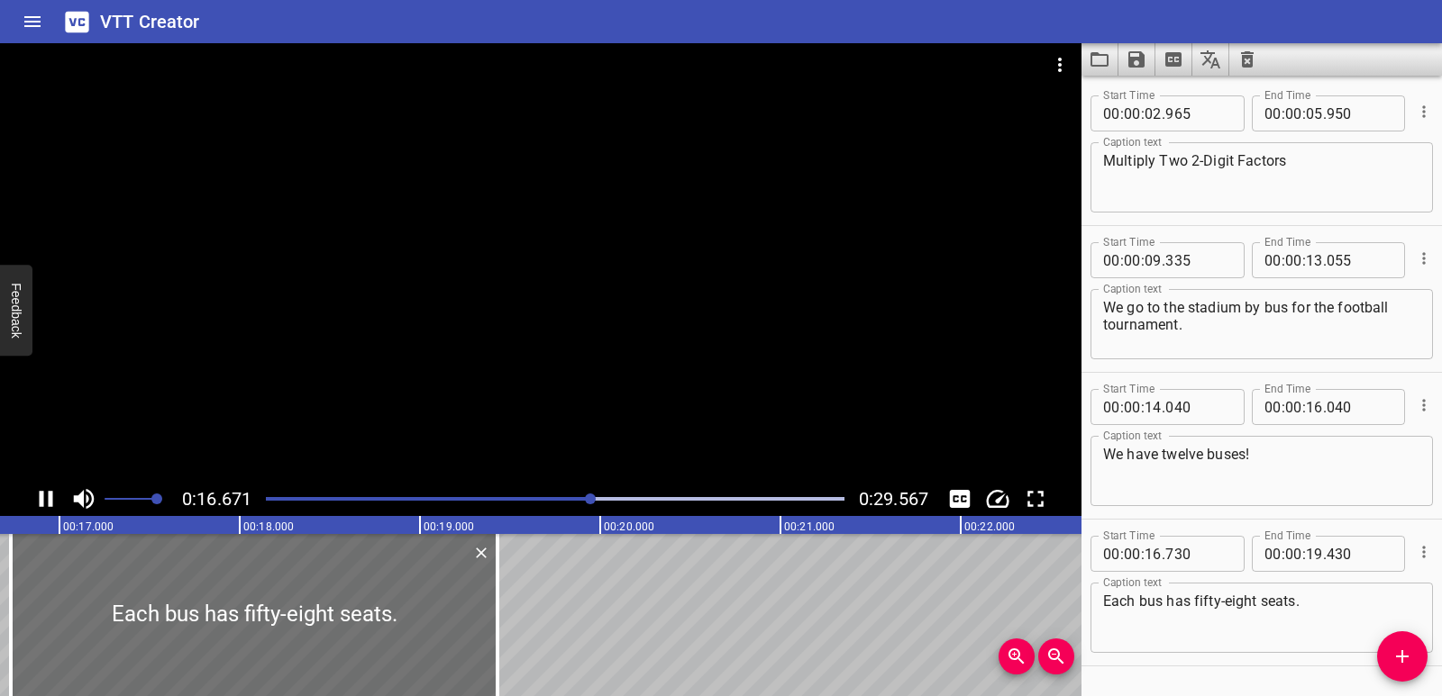
scroll to position [51, 0]
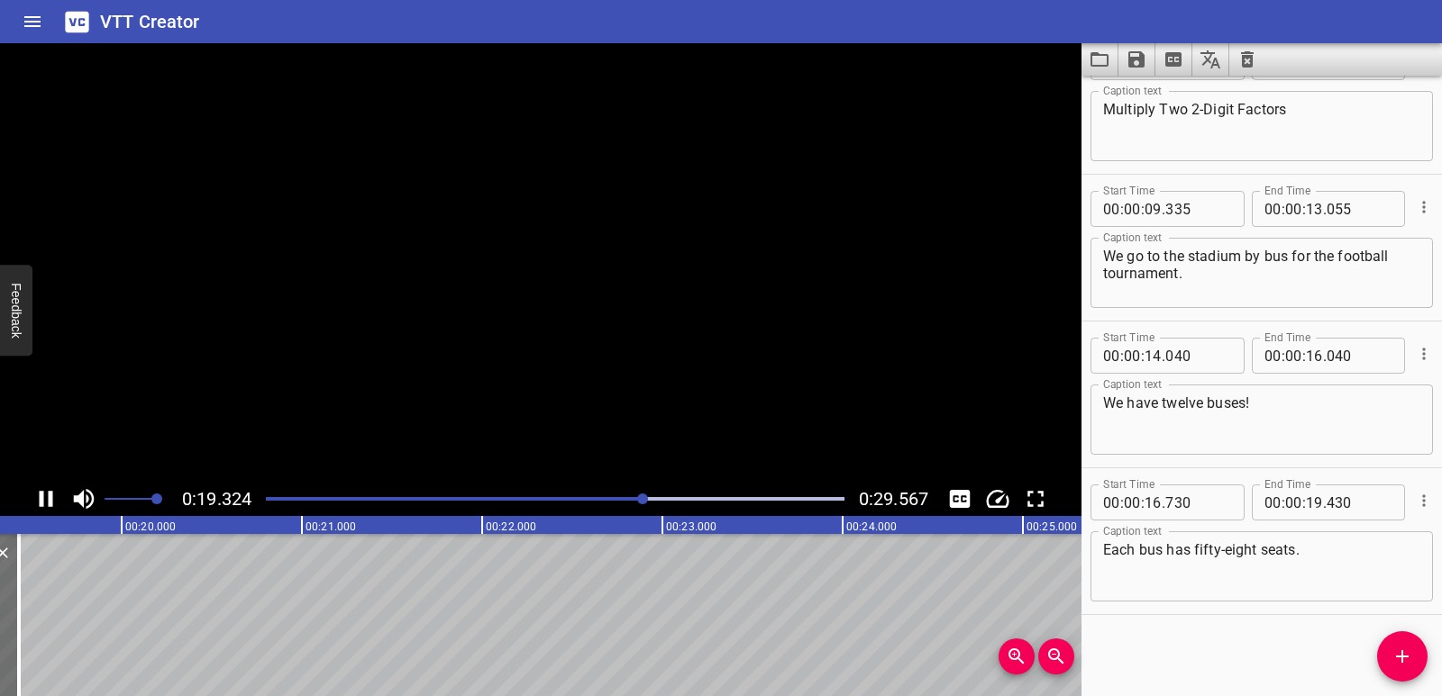
click at [46, 489] on icon "Play/Pause" at bounding box center [45, 499] width 27 height 27
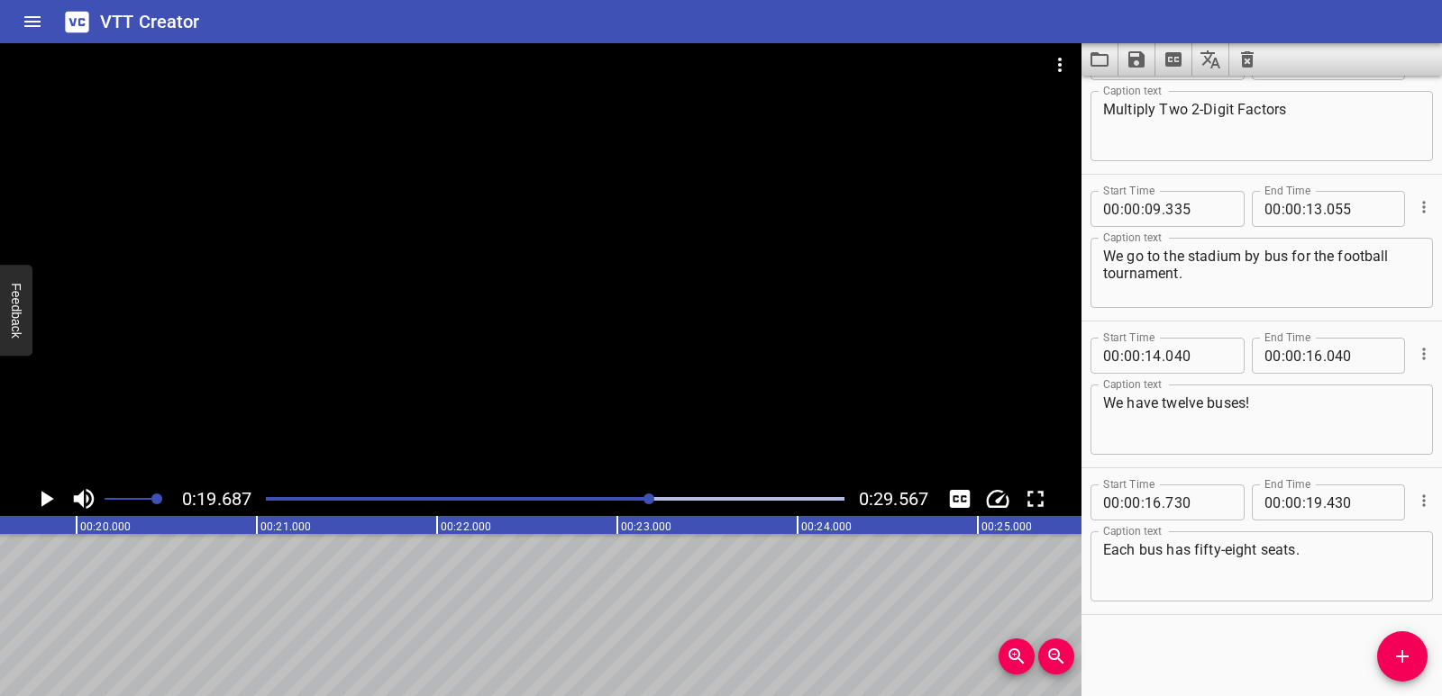
scroll to position [0, 3547]
click at [1395, 652] on icon "Add Cue" at bounding box center [1402, 657] width 22 height 22
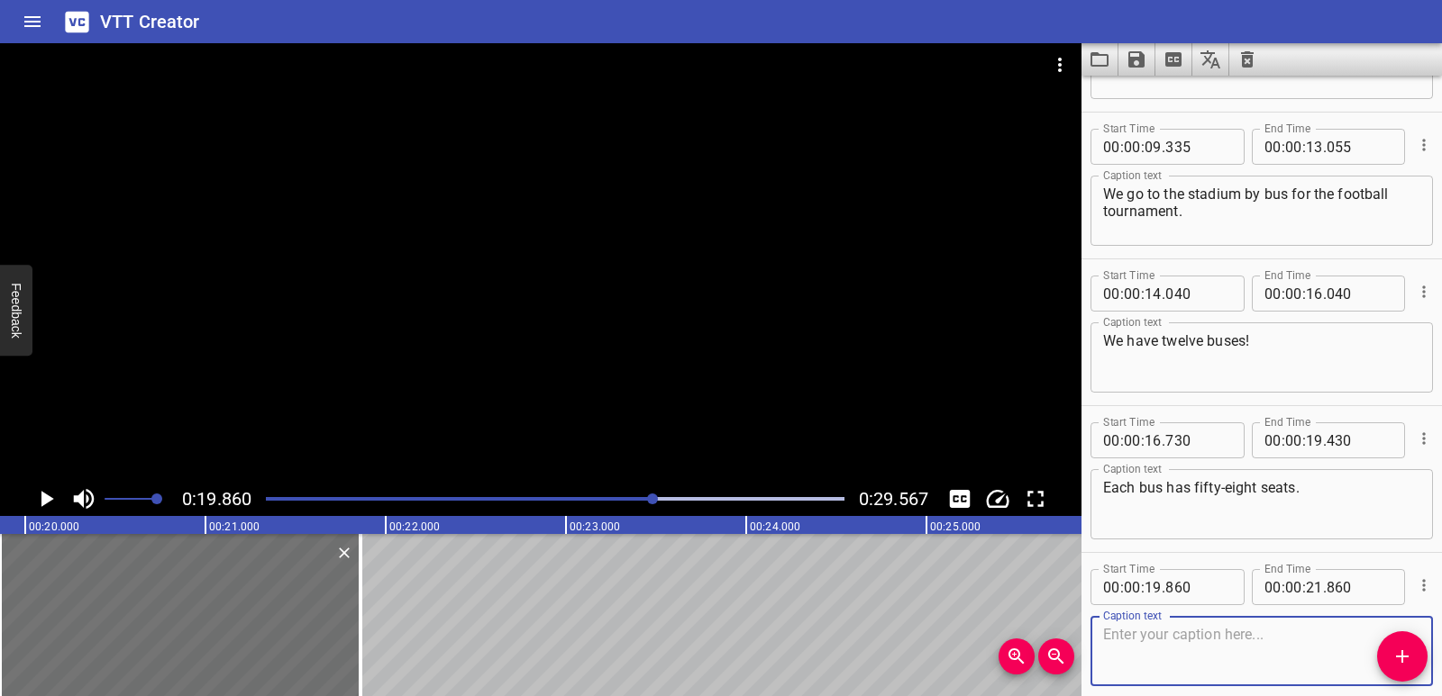
scroll to position [198, 0]
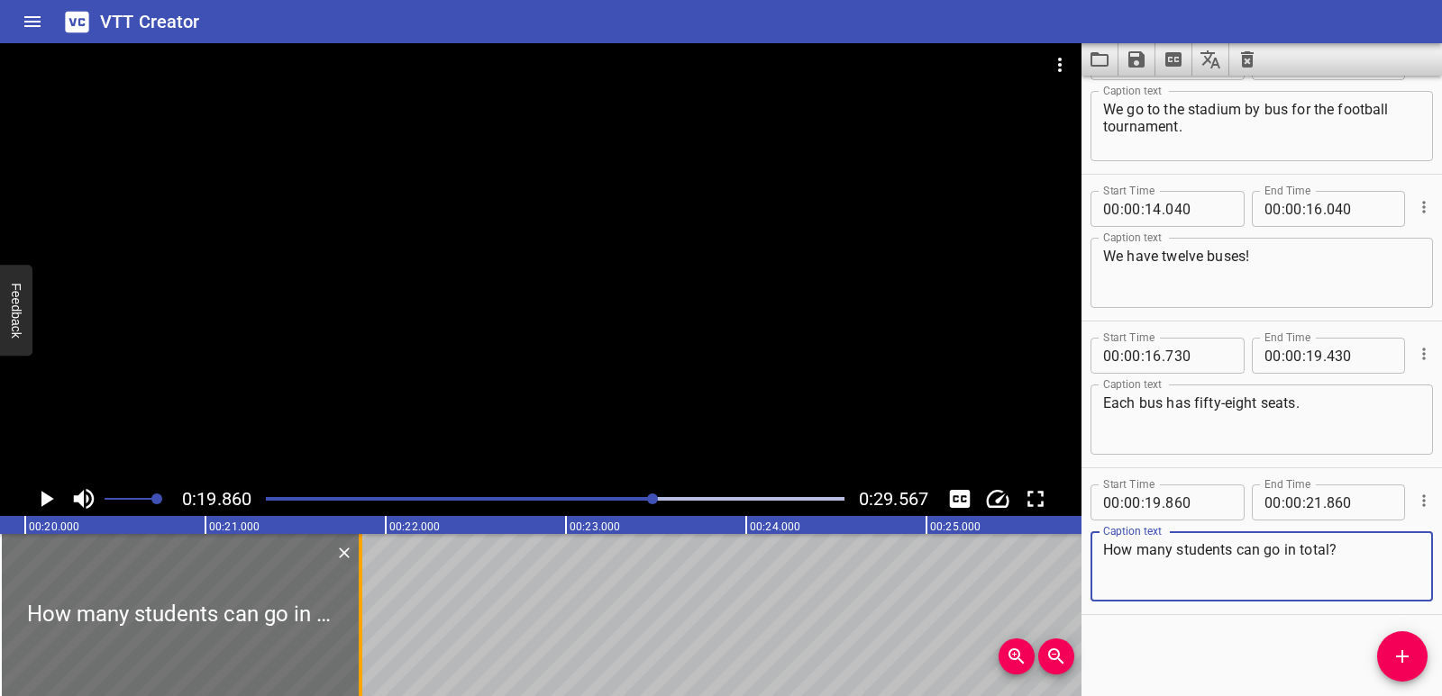
type textarea "How many students can go in total?"
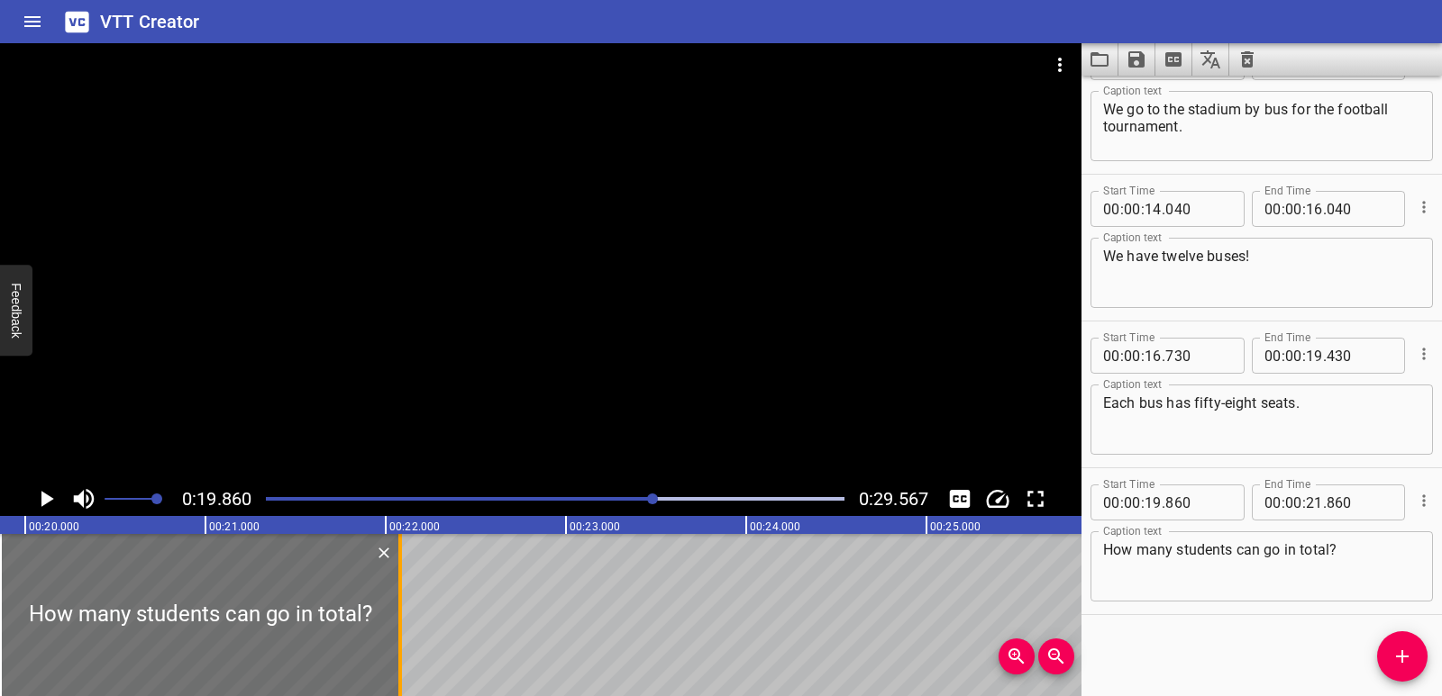
drag, startPoint x: 358, startPoint y: 600, endPoint x: 397, endPoint y: 601, distance: 39.7
click at [397, 601] on div at bounding box center [400, 615] width 18 height 162
type input "22"
type input "080"
drag, startPoint x: 314, startPoint y: 599, endPoint x: 331, endPoint y: 600, distance: 16.2
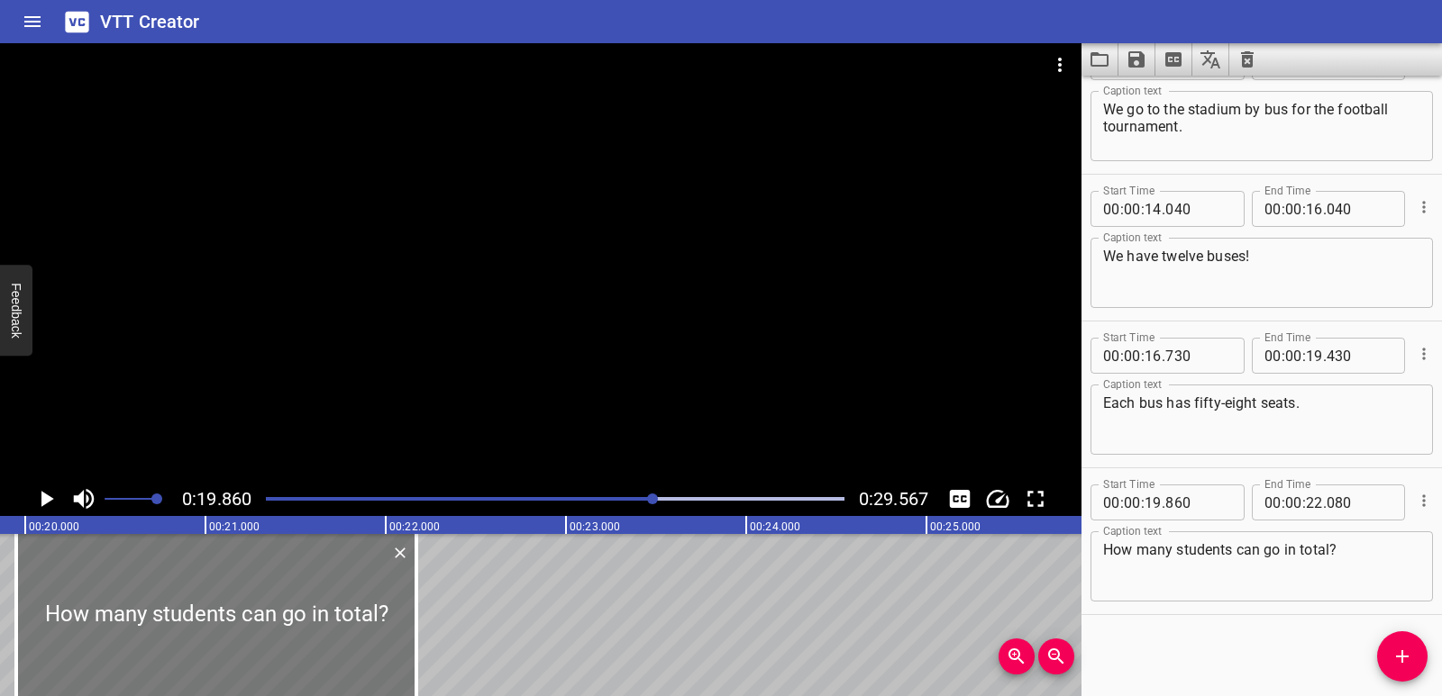
click at [331, 600] on div at bounding box center [216, 615] width 400 height 162
type input "950"
drag, startPoint x: 411, startPoint y: 625, endPoint x: 391, endPoint y: 624, distance: 19.8
click at [391, 624] on div at bounding box center [396, 615] width 18 height 162
drag, startPoint x: 391, startPoint y: 624, endPoint x: 409, endPoint y: 622, distance: 18.2
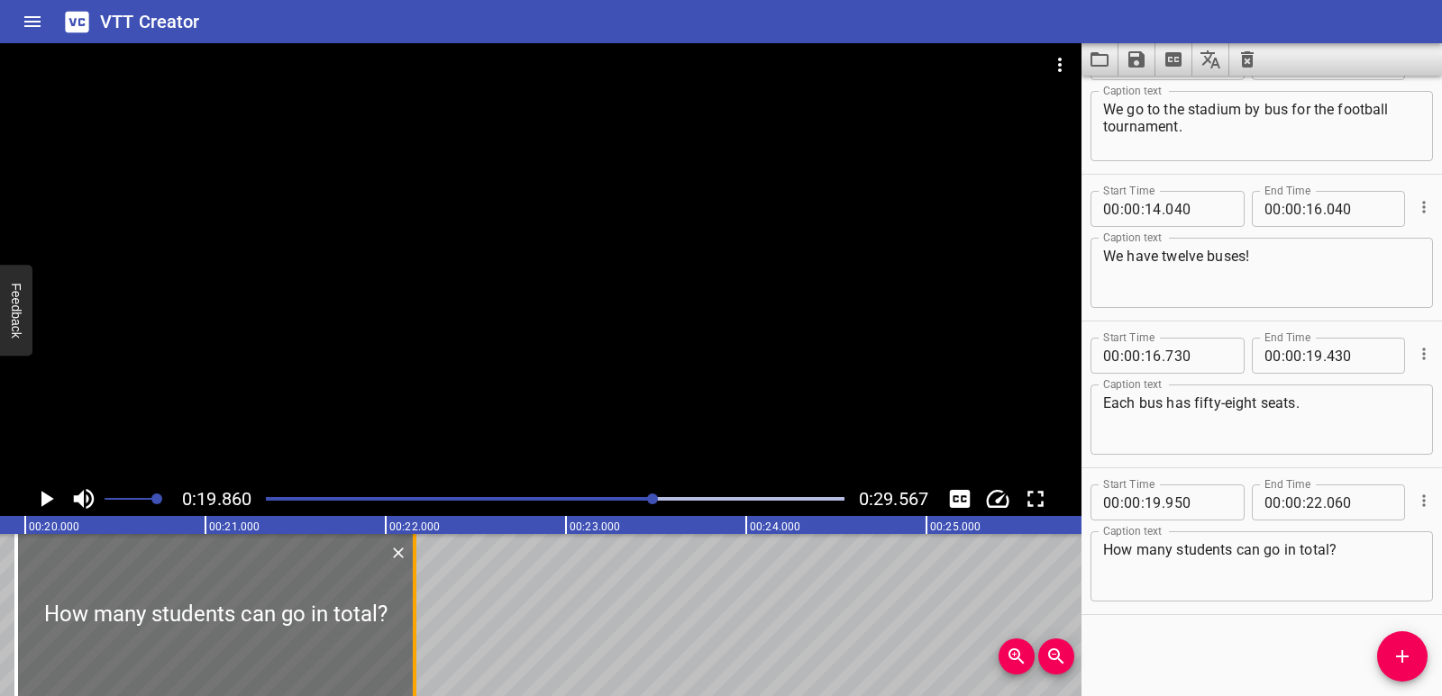
click at [409, 622] on div at bounding box center [414, 615] width 18 height 162
type input "160"
click at [46, 500] on icon "Play/Pause" at bounding box center [47, 499] width 13 height 16
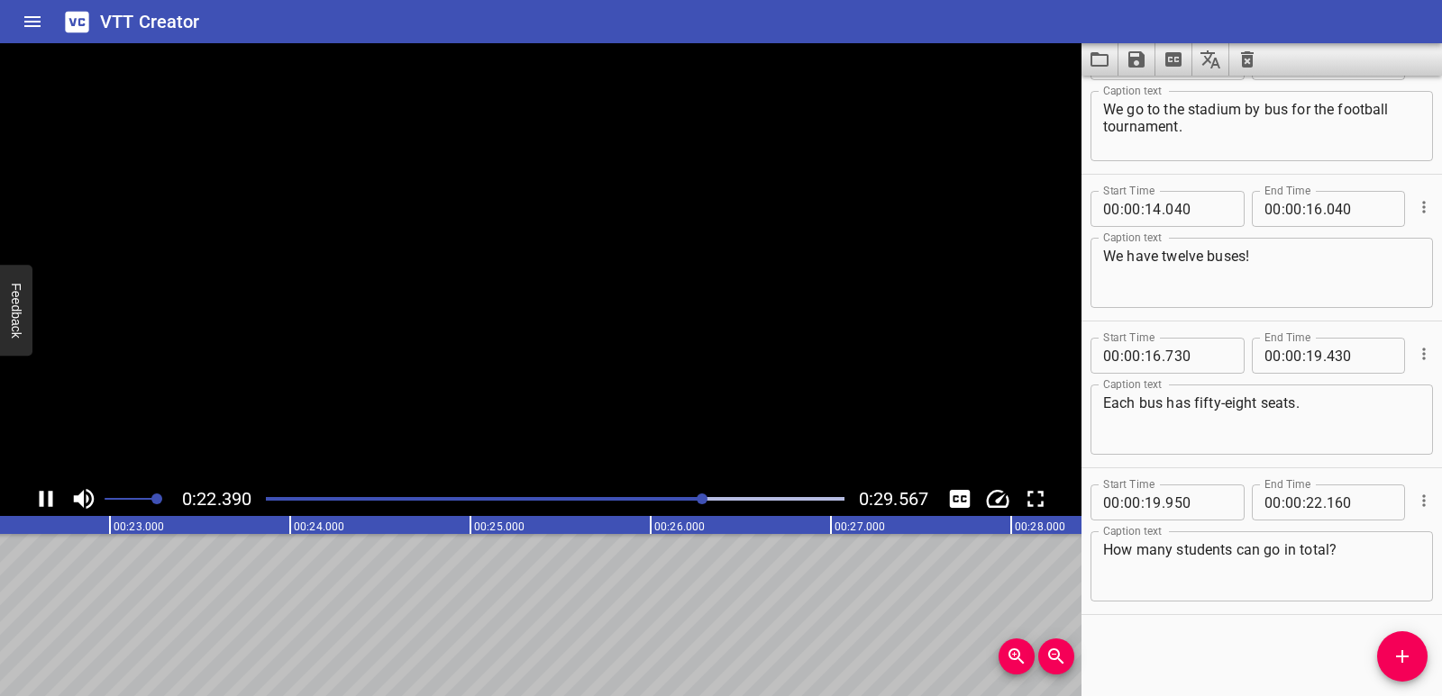
click at [46, 500] on icon "Play/Pause" at bounding box center [45, 499] width 27 height 27
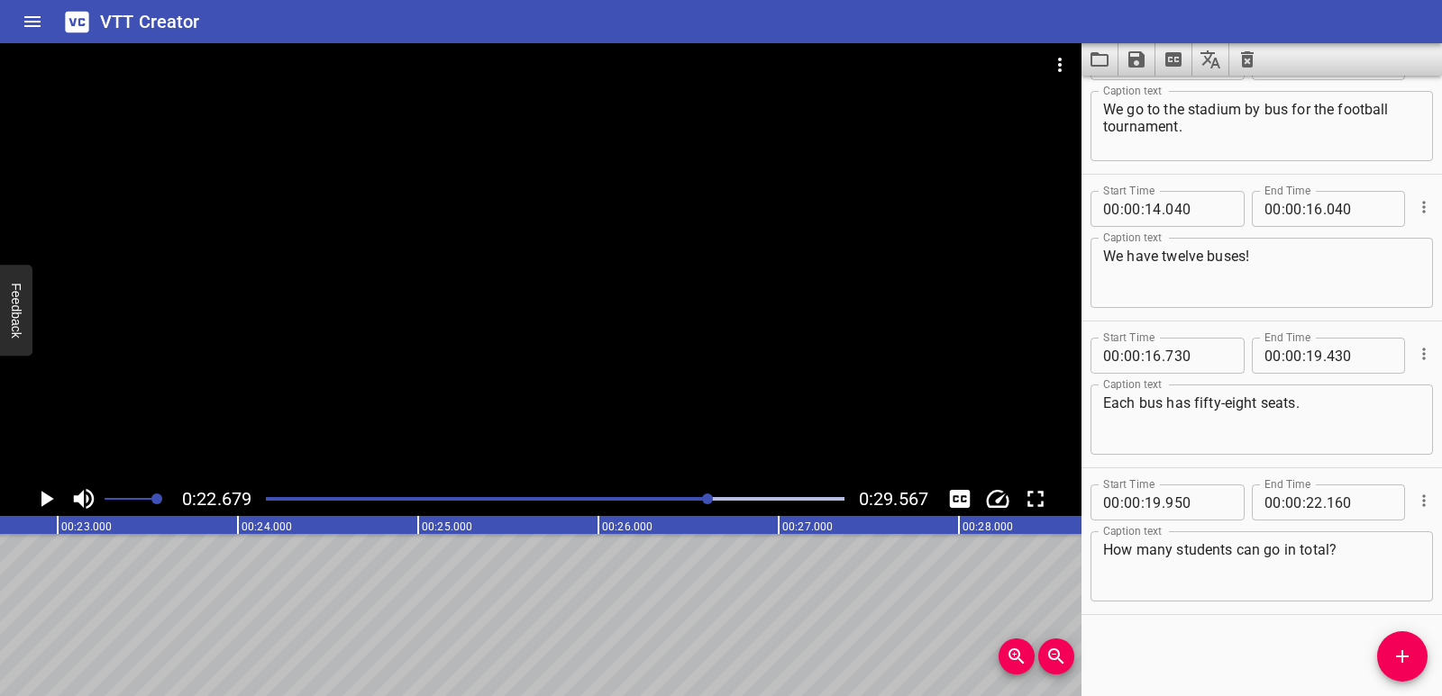
click at [80, 622] on div "Multiply Two 2-Digit Factors We go to the stadium by bus for the football tourn…" at bounding box center [1319, 615] width 10812 height 162
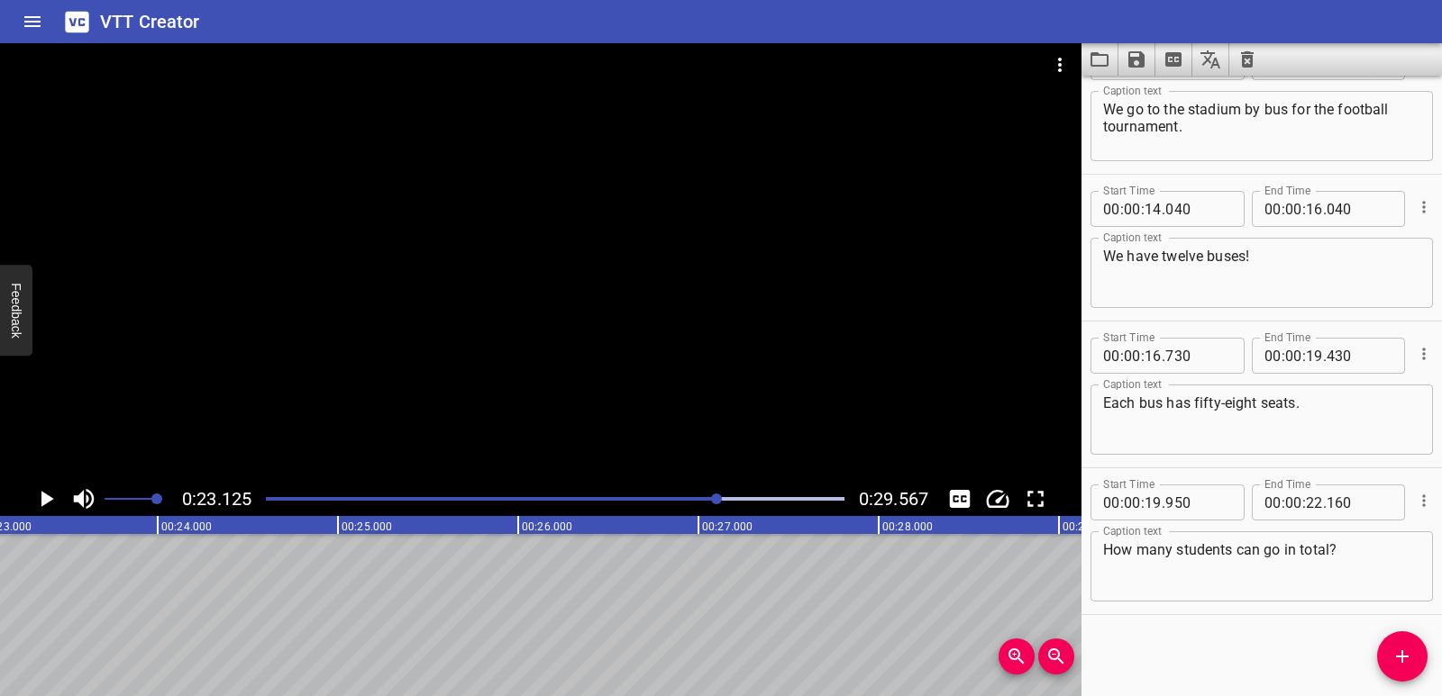
click at [1378, 657] on span "Add Cue" at bounding box center [1402, 657] width 50 height 22
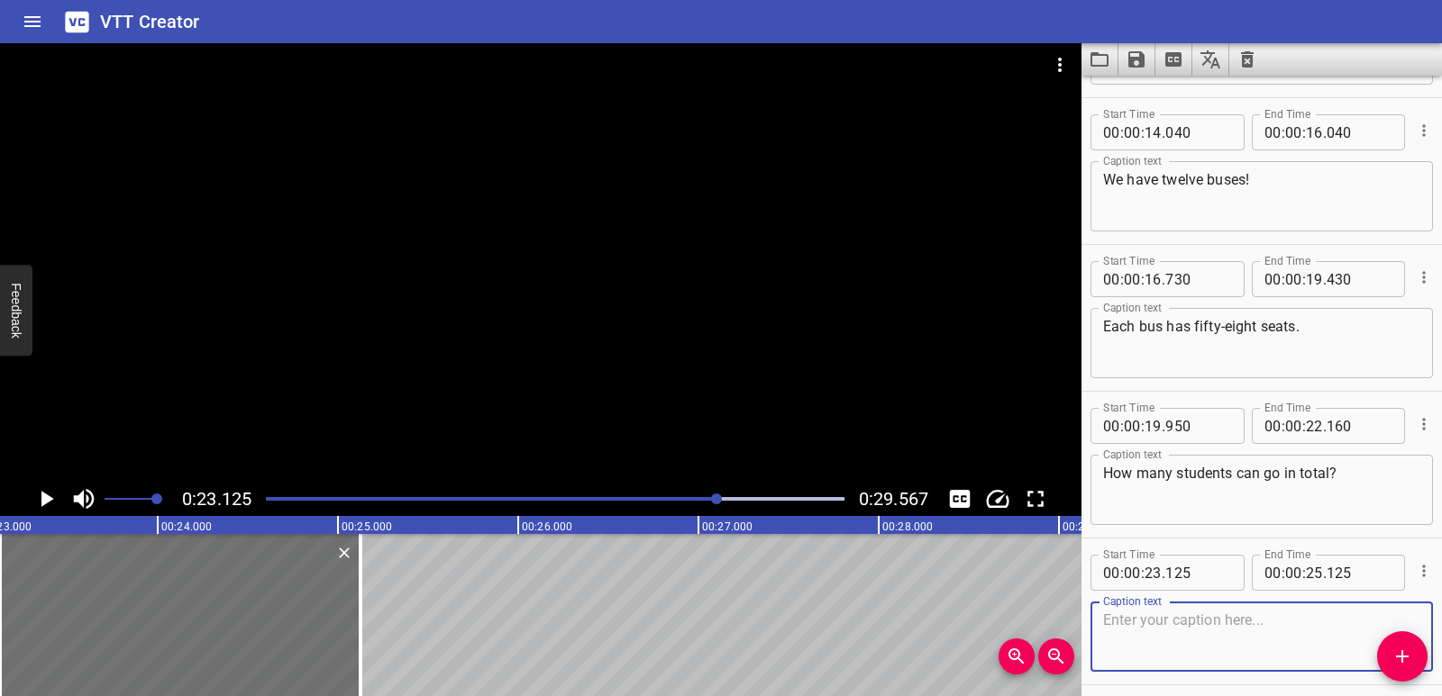
scroll to position [345, 0]
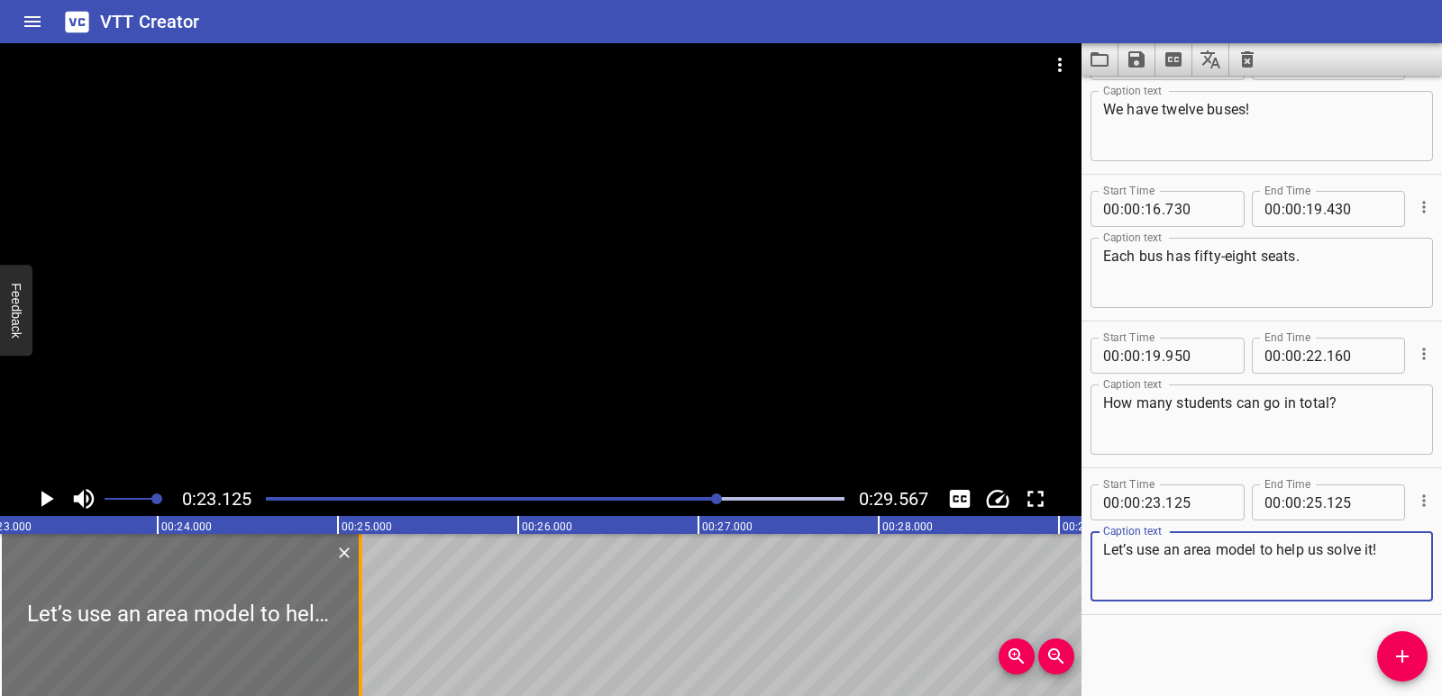
type textarea "Let’s use an area model to help us solve it!"
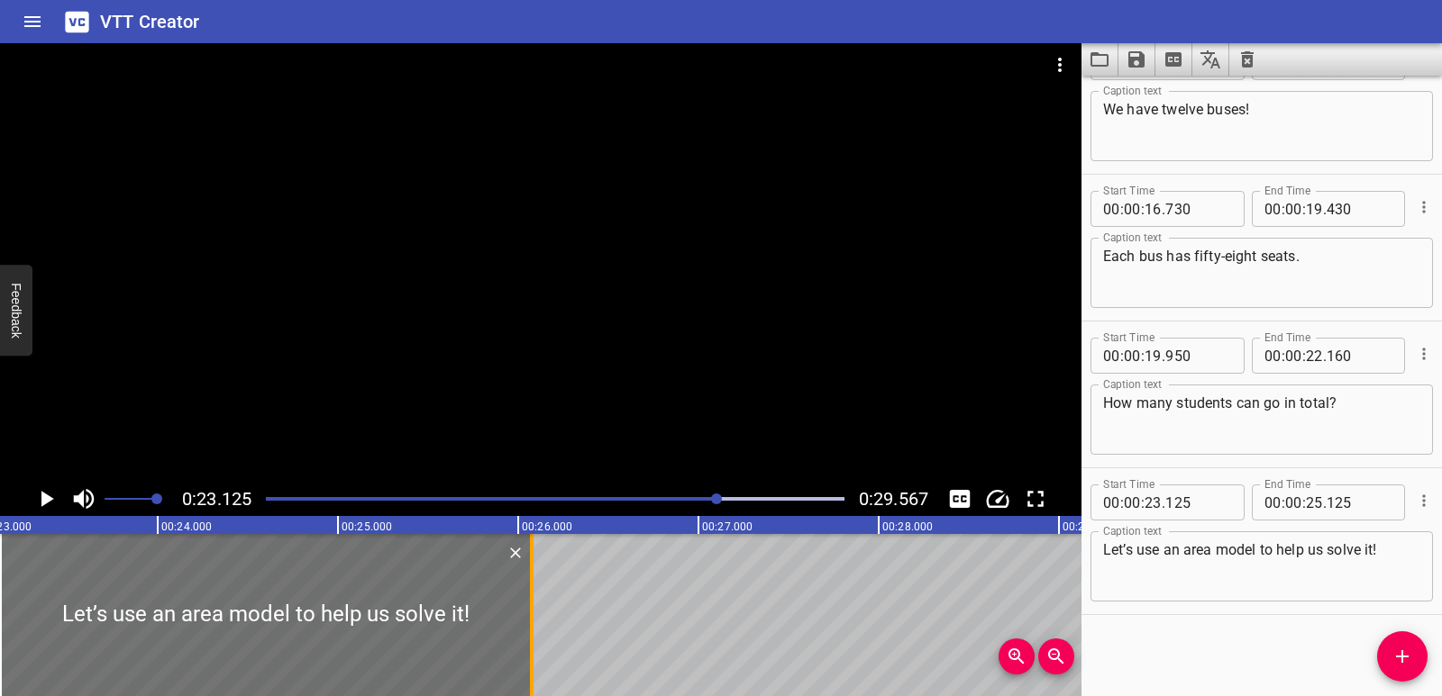
drag, startPoint x: 361, startPoint y: 590, endPoint x: 532, endPoint y: 594, distance: 171.2
click at [532, 594] on div at bounding box center [532, 615] width 4 height 162
type input "26"
type input "075"
click at [46, 506] on icon "Play/Pause" at bounding box center [45, 499] width 27 height 27
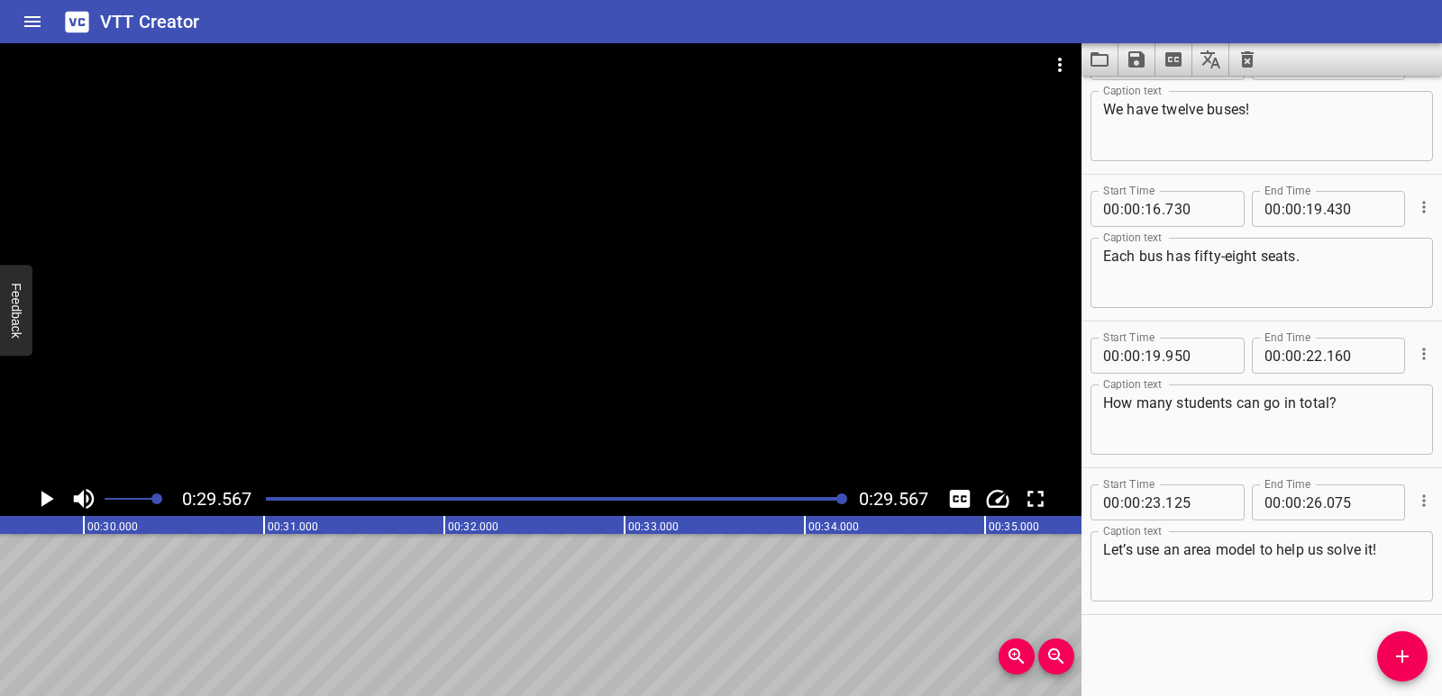
scroll to position [0, 5328]
click at [1148, 66] on button "Save captions to file" at bounding box center [1136, 59] width 37 height 32
click at [1160, 93] on li "Save to VTT file" at bounding box center [1184, 99] width 132 height 32
